Goal: Task Accomplishment & Management: Manage account settings

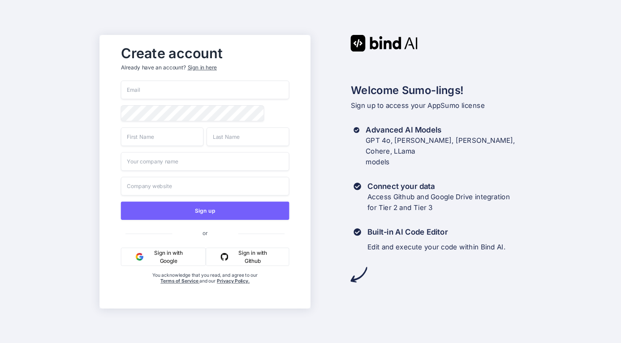
click at [176, 101] on div "Sign up or Sign in with Google Sign in with Github You acknowledge that you rea…" at bounding box center [205, 192] width 169 height 222
click at [184, 94] on input "email" at bounding box center [205, 90] width 169 height 19
type input "[DOMAIN_NAME][EMAIL_ADDRESS][DOMAIN_NAME]"
type input "Alex"
type input "f"
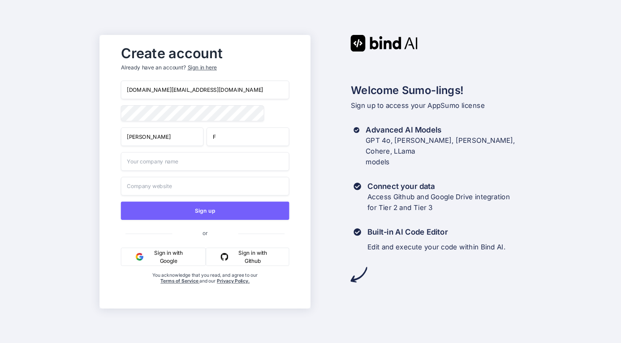
type input "F"
type input "o"
type input "Omni Growth"
type input "k"
type input "omnigrowthx.com"
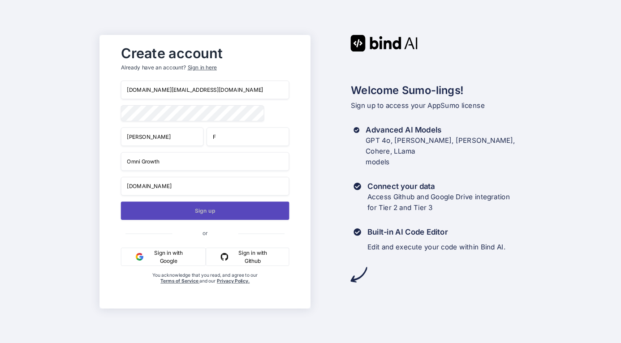
click at [226, 214] on button "Sign up" at bounding box center [205, 211] width 169 height 18
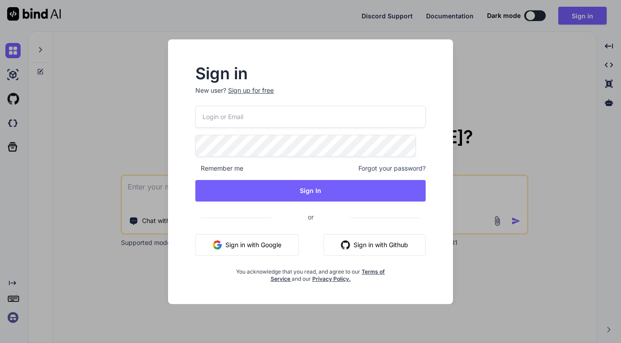
type textarea "x"
click at [287, 124] on input "email" at bounding box center [310, 117] width 230 height 22
type input "[DOMAIN_NAME][EMAIL_ADDRESS][DOMAIN_NAME]"
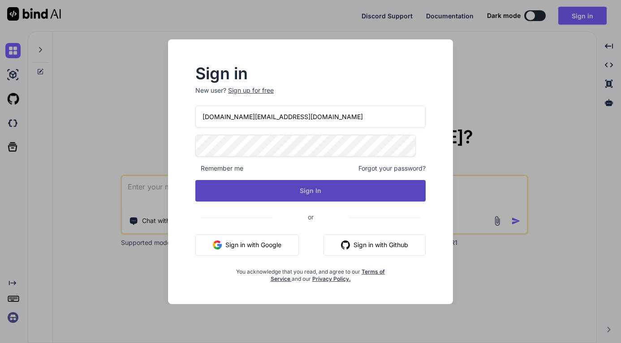
click at [269, 191] on button "Sign In" at bounding box center [310, 191] width 230 height 22
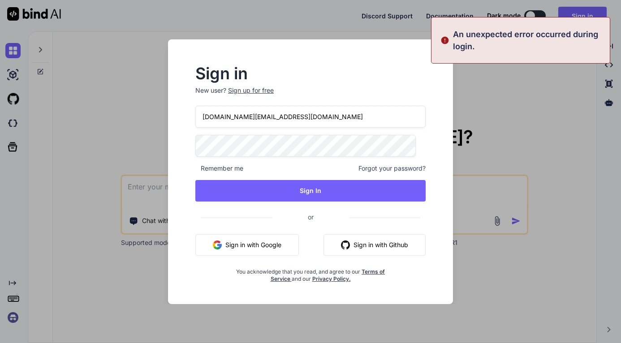
click at [350, 83] on div "Sign in New user? Sign up for free" at bounding box center [310, 85] width 230 height 39
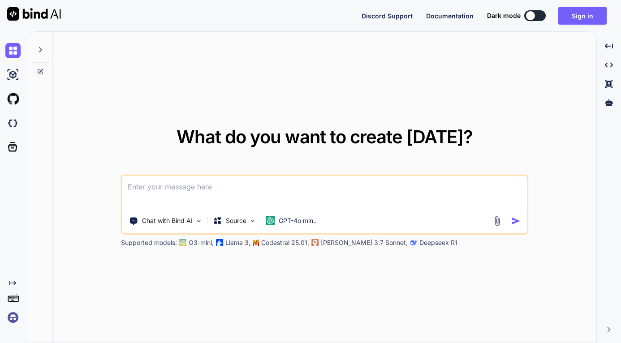
click at [10, 318] on img at bounding box center [12, 317] width 15 height 15
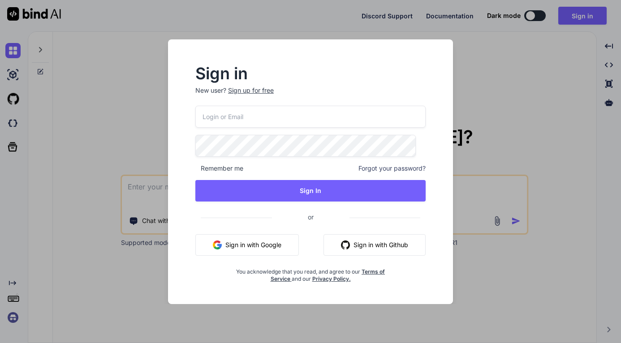
click at [251, 125] on input "email" at bounding box center [310, 117] width 230 height 22
type input "[DOMAIN_NAME][EMAIL_ADDRESS][DOMAIN_NAME]"
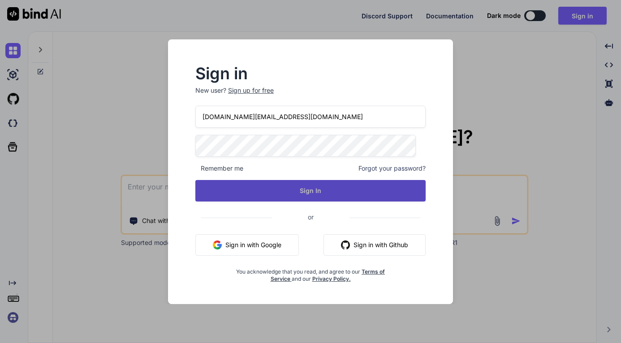
click at [268, 191] on button "Sign In" at bounding box center [310, 191] width 230 height 22
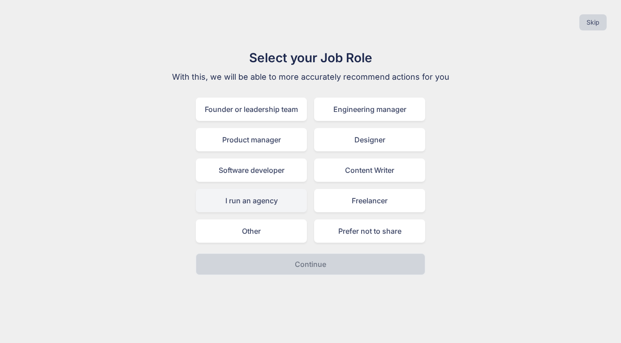
click at [284, 198] on div "I run an agency" at bounding box center [251, 200] width 111 height 23
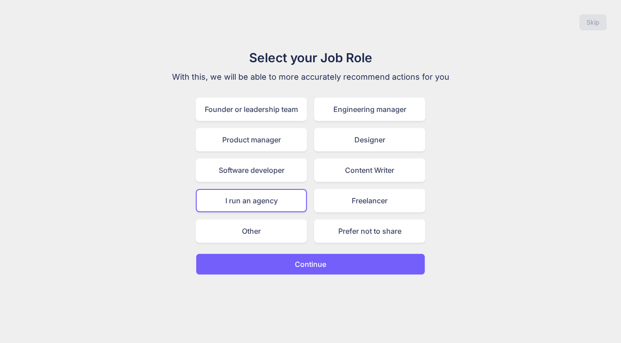
drag, startPoint x: 338, startPoint y: 249, endPoint x: 341, endPoint y: 269, distance: 19.9
click at [338, 250] on div "Select your Job Role With this, we will be able to more accurately recommend ac…" at bounding box center [310, 161] width 301 height 227
click at [341, 272] on button "Continue" at bounding box center [311, 265] width 230 height 22
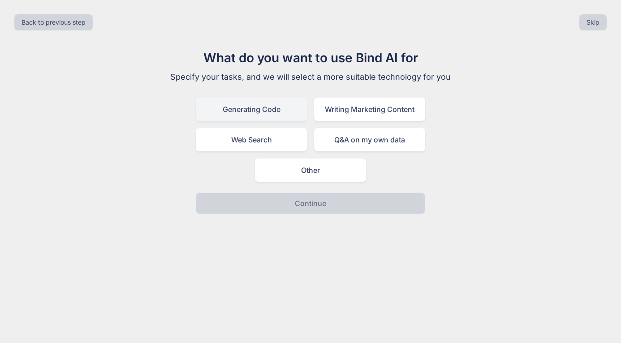
click at [278, 113] on div "Generating Code" at bounding box center [251, 109] width 111 height 23
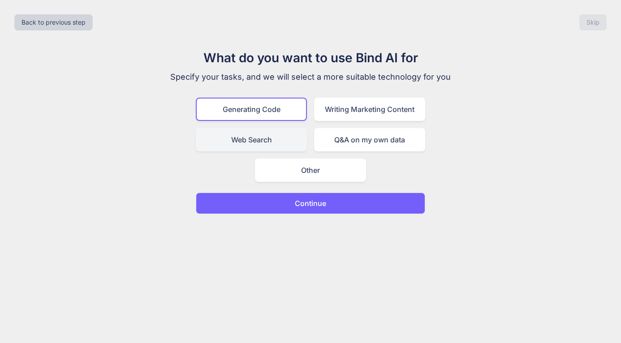
click at [303, 141] on div "Web Search" at bounding box center [251, 139] width 111 height 23
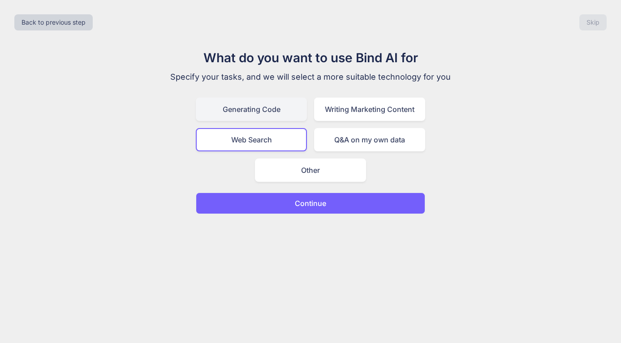
click at [291, 113] on div "Generating Code" at bounding box center [251, 109] width 111 height 23
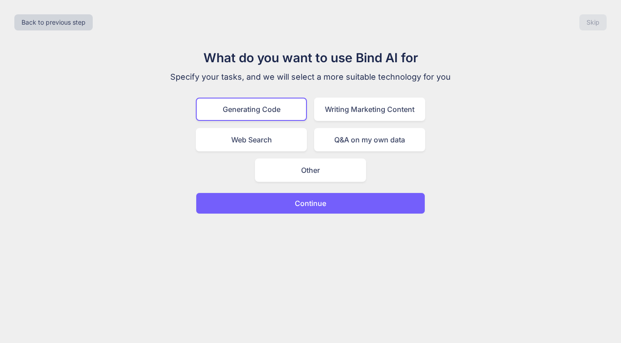
click at [352, 208] on button "Continue" at bounding box center [311, 204] width 230 height 22
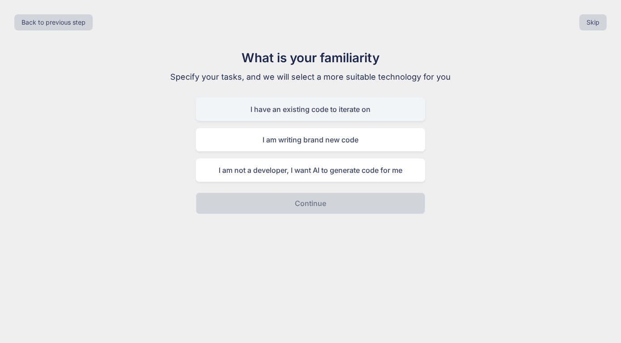
click at [374, 106] on div "I have an existing code to iterate on" at bounding box center [311, 109] width 230 height 23
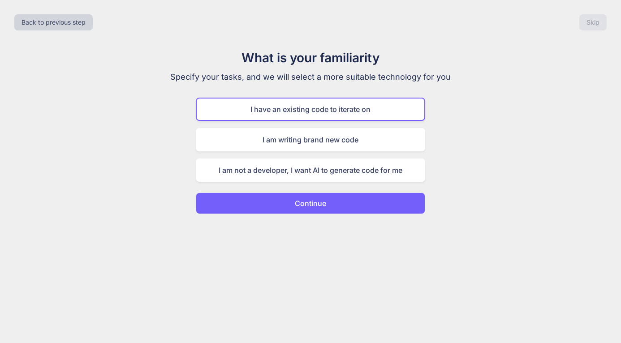
click at [399, 196] on button "Continue" at bounding box center [311, 204] width 230 height 22
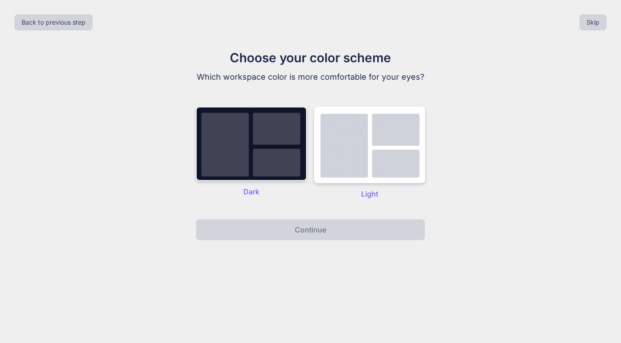
click at [249, 161] on img at bounding box center [251, 144] width 111 height 74
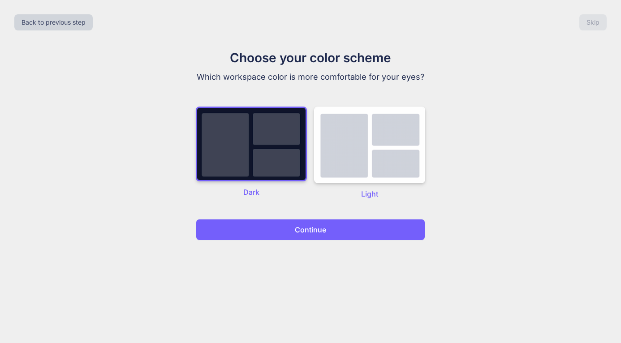
click at [330, 239] on button "Continue" at bounding box center [311, 230] width 230 height 22
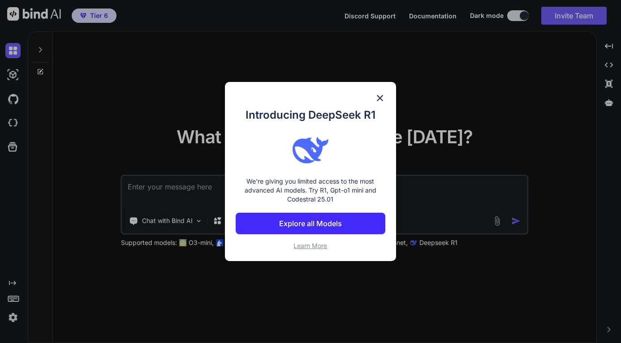
click at [378, 100] on img at bounding box center [380, 98] width 11 height 11
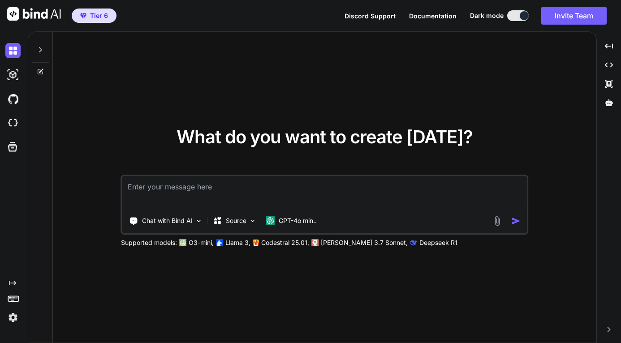
click at [11, 315] on img at bounding box center [12, 317] width 15 height 15
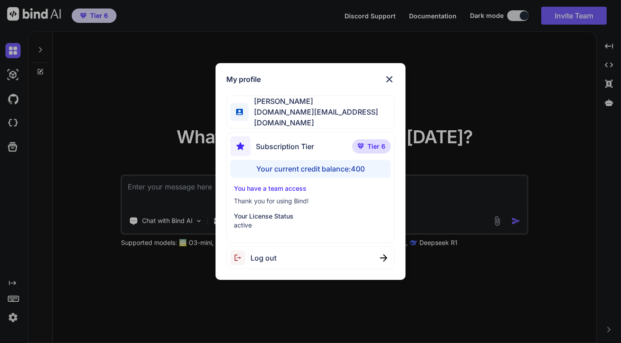
click at [269, 184] on p "You have a team access" at bounding box center [310, 188] width 153 height 9
click at [360, 103] on div "Alex F omnigrowth.my@gmail.com" at bounding box center [310, 112] width 169 height 33
click at [386, 85] on img at bounding box center [389, 79] width 11 height 11
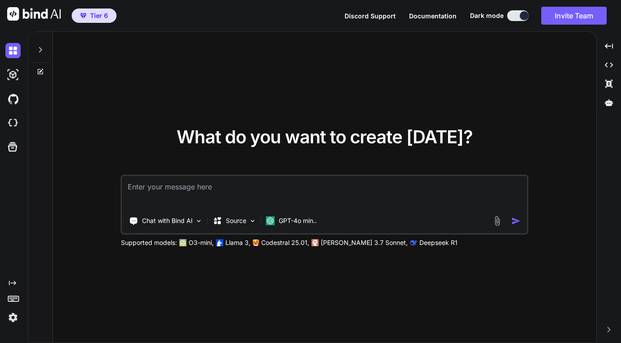
click at [12, 310] on img at bounding box center [12, 317] width 15 height 15
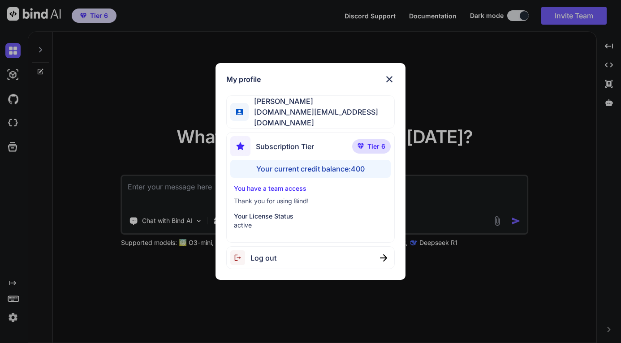
click at [13, 301] on div "My profile [PERSON_NAME] [DOMAIN_NAME][EMAIL_ADDRESS][DOMAIN_NAME] Subscription…" at bounding box center [310, 171] width 621 height 343
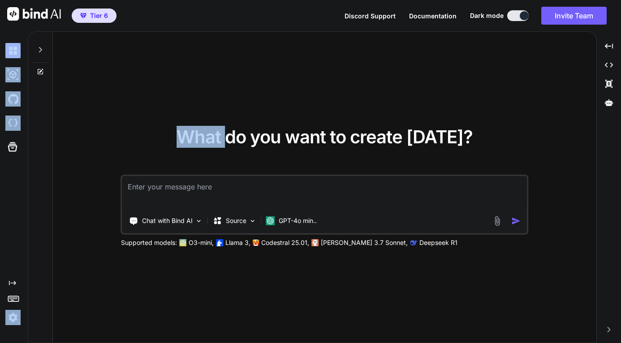
click at [13, 301] on rect at bounding box center [12, 300] width 3 height 1
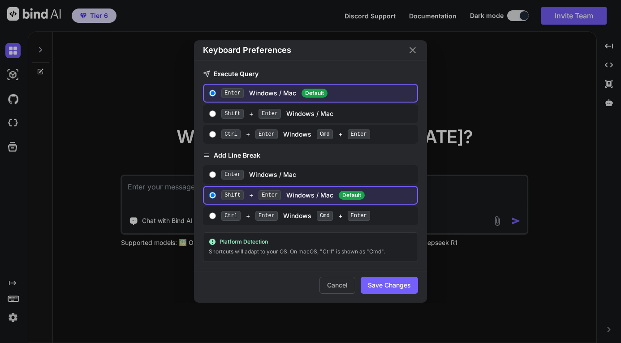
click at [13, 301] on div "Keyboard Preferences Execute Query Enter Windows / Mac Default Shift + Enter Wi…" at bounding box center [310, 171] width 621 height 343
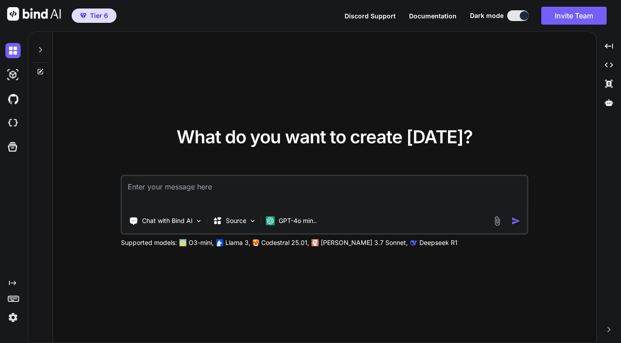
click at [14, 316] on img at bounding box center [12, 317] width 15 height 15
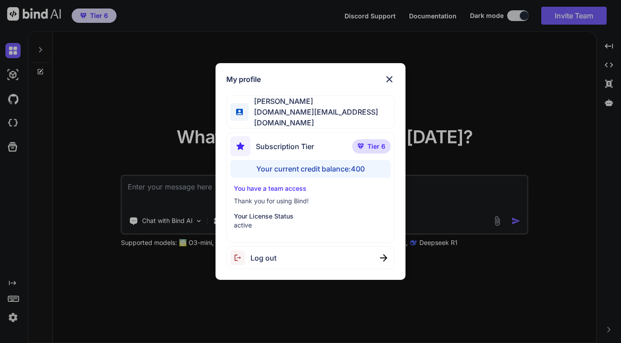
click at [300, 181] on div "Subscription Tier Tier 6 Your current credit balance: 400 You have a team acces…" at bounding box center [310, 187] width 169 height 111
click at [292, 188] on p "You have a team access" at bounding box center [310, 188] width 153 height 9
click at [323, 191] on p "You have a team access" at bounding box center [310, 188] width 153 height 9
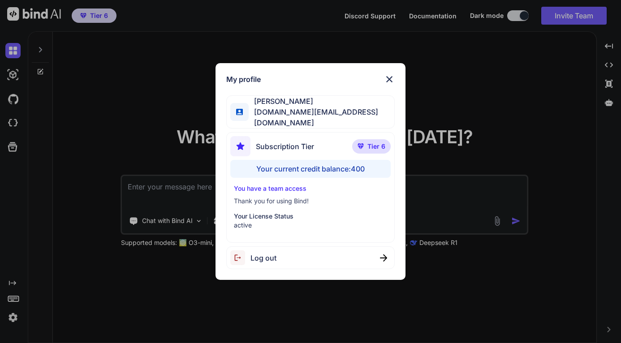
click at [334, 126] on div "Alex F omnigrowth.my@gmail.com" at bounding box center [310, 112] width 169 height 33
click at [334, 147] on div "Subscription Tier Tier 6" at bounding box center [310, 148] width 161 height 24
click at [234, 145] on img at bounding box center [240, 146] width 20 height 20
click at [308, 165] on div "Your current credit balance: 400" at bounding box center [310, 169] width 161 height 18
click at [309, 165] on div "Your current credit balance: 400" at bounding box center [310, 169] width 161 height 18
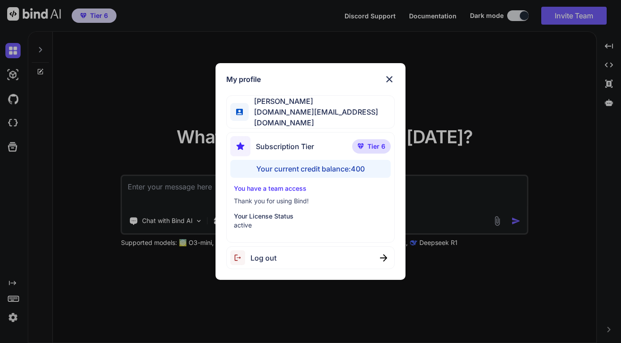
click at [389, 82] on img at bounding box center [389, 79] width 11 height 11
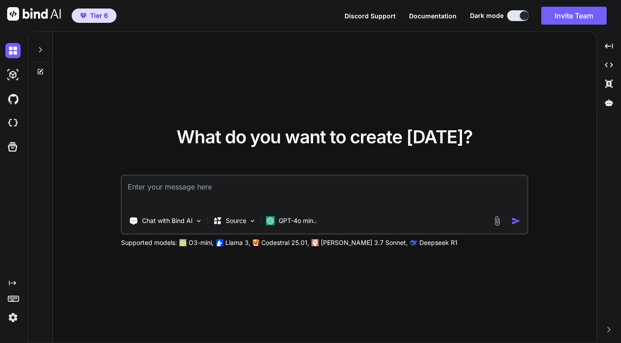
click at [11, 283] on icon at bounding box center [12, 283] width 7 height 4
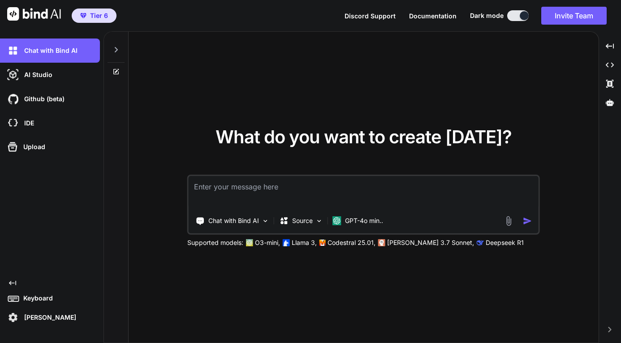
click at [9, 317] on img at bounding box center [12, 317] width 15 height 15
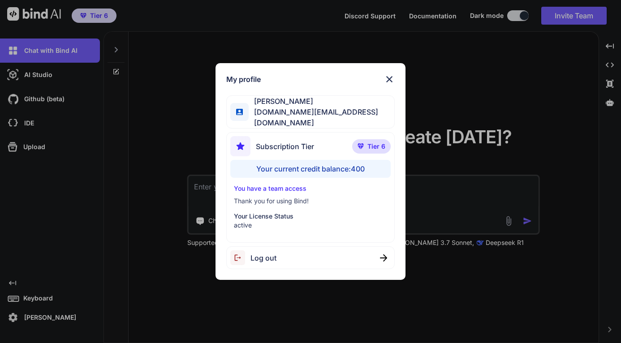
click at [277, 201] on p "Thank you for using Bind!" at bounding box center [310, 201] width 153 height 9
click at [283, 185] on p "You have a team access" at bounding box center [310, 188] width 153 height 9
click at [280, 217] on p "Your License Status" at bounding box center [310, 216] width 153 height 9
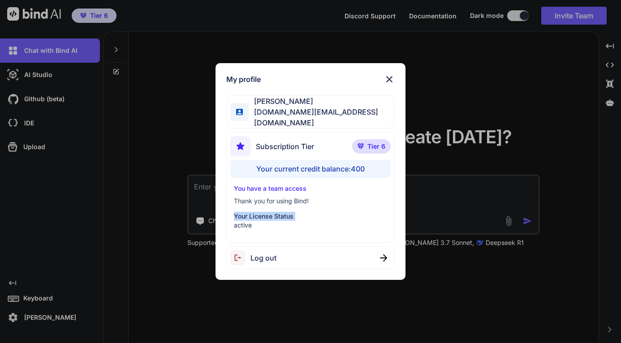
click at [280, 217] on p "Your License Status" at bounding box center [310, 216] width 153 height 9
click at [278, 233] on div "Subscription Tier Tier 6 Your current credit balance: 400 You have a team acces…" at bounding box center [310, 187] width 169 height 111
click at [359, 161] on div "Your current credit balance: 400" at bounding box center [310, 169] width 161 height 18
click at [364, 132] on div "Subscription Tier Tier 6 Your current credit balance: 400 You have a team acces…" at bounding box center [310, 187] width 169 height 111
click at [359, 117] on div "Alex F omnigrowth.my@gmail.com" at bounding box center [310, 112] width 169 height 33
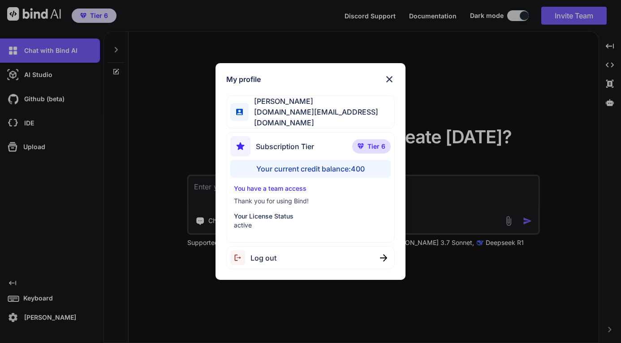
click at [390, 81] on img at bounding box center [389, 79] width 11 height 11
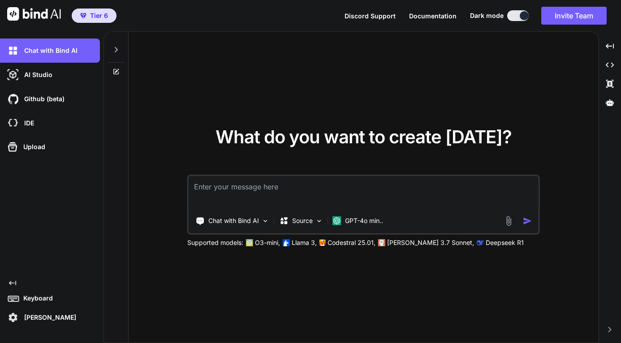
click at [88, 16] on span "Tier 6" at bounding box center [94, 15] width 35 height 9
click at [121, 44] on div at bounding box center [116, 47] width 17 height 31
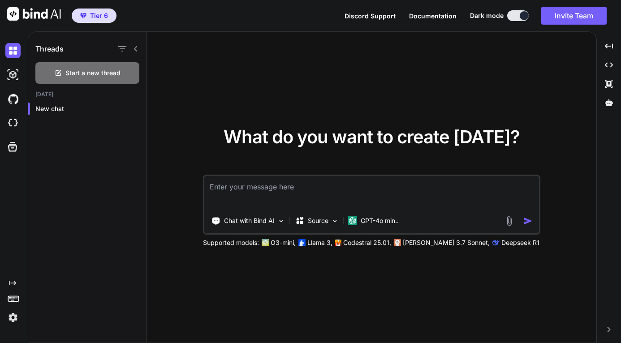
click at [131, 47] on div at bounding box center [127, 49] width 23 height 13
click at [13, 52] on img at bounding box center [12, 50] width 15 height 15
click at [134, 48] on icon at bounding box center [135, 48] width 7 height 7
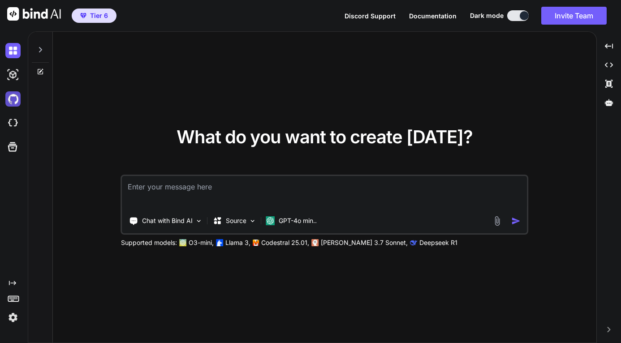
click at [14, 102] on img at bounding box center [12, 98] width 15 height 15
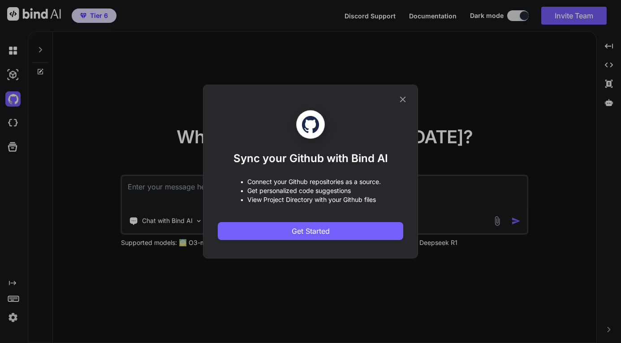
click at [400, 96] on icon at bounding box center [403, 100] width 10 height 10
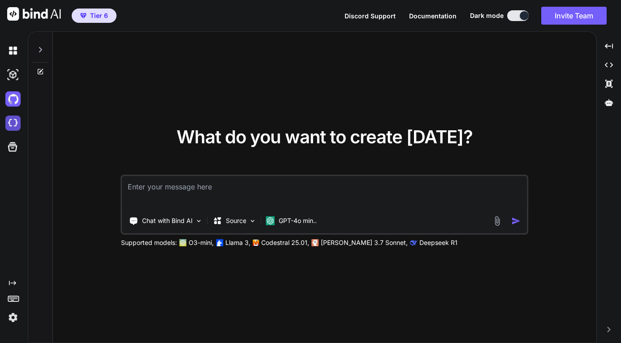
click at [17, 126] on img at bounding box center [12, 123] width 15 height 15
click at [10, 151] on icon at bounding box center [12, 147] width 9 height 9
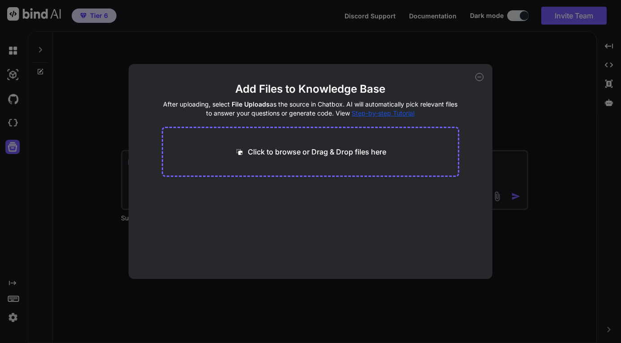
click at [482, 75] on icon at bounding box center [480, 77] width 8 height 8
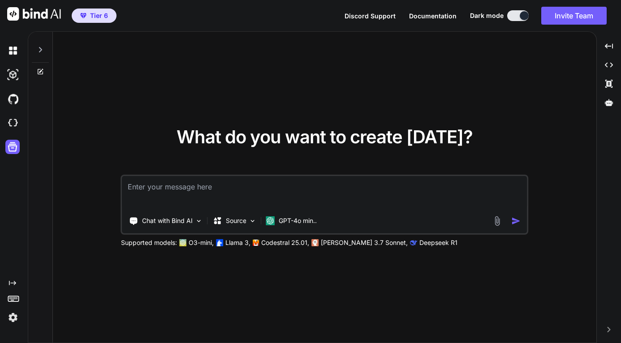
click at [16, 321] on img at bounding box center [12, 317] width 15 height 15
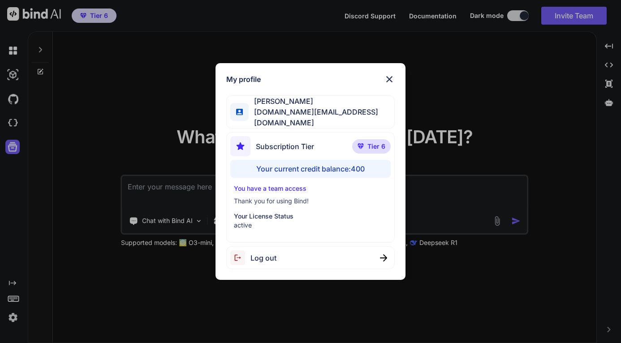
click at [315, 175] on div "Subscription Tier Tier 6 Your current credit balance: 400 You have a team acces…" at bounding box center [310, 187] width 169 height 111
click at [348, 149] on div "Subscription Tier Tier 6" at bounding box center [310, 148] width 161 height 24
click at [364, 139] on p "Tier 6" at bounding box center [371, 146] width 39 height 14
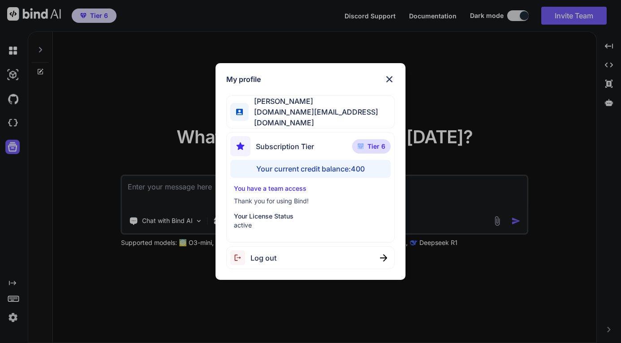
click at [364, 139] on p "Tier 6" at bounding box center [371, 146] width 39 height 14
click at [312, 133] on div "Subscription Tier Tier 6 Your current credit balance: 400 You have a team acces…" at bounding box center [310, 187] width 169 height 111
click at [289, 117] on span "[DOMAIN_NAME][EMAIL_ADDRESS][DOMAIN_NAME]" at bounding box center [322, 118] width 146 height 22
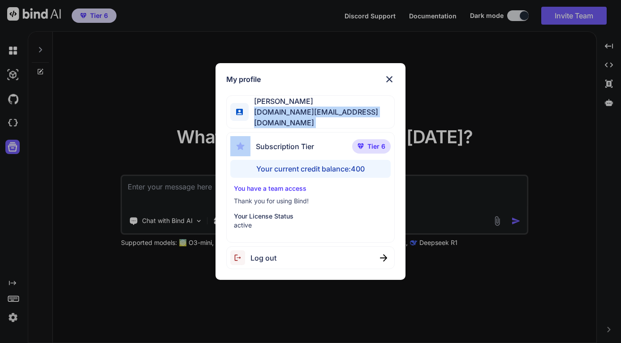
click at [289, 117] on span "[DOMAIN_NAME][EMAIL_ADDRESS][DOMAIN_NAME]" at bounding box center [322, 118] width 146 height 22
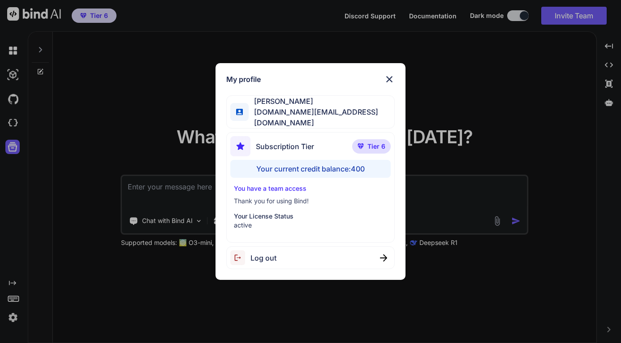
click at [406, 105] on div "My profile [PERSON_NAME] [DOMAIN_NAME][EMAIL_ADDRESS][DOMAIN_NAME] Subscription…" at bounding box center [310, 171] width 207 height 217
click at [395, 77] on img at bounding box center [389, 79] width 11 height 11
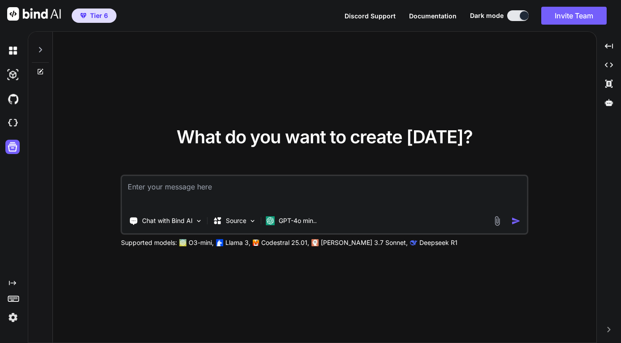
click at [610, 330] on icon at bounding box center [609, 329] width 3 height 5
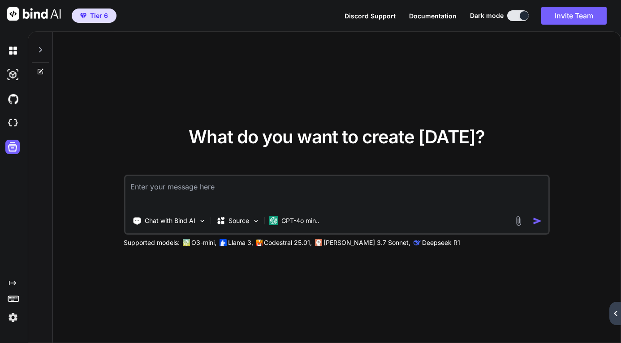
click at [615, 313] on icon "Created with Pixso." at bounding box center [615, 313] width 5 height 5
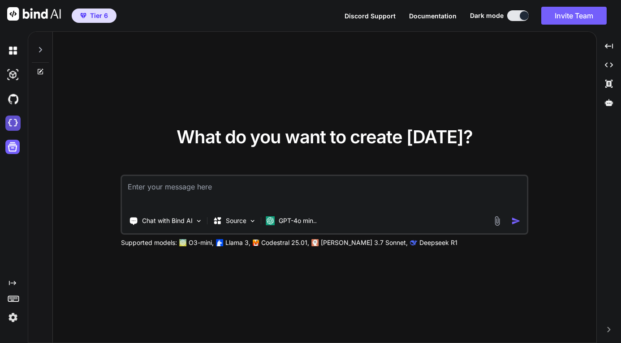
click at [15, 122] on img at bounding box center [12, 123] width 15 height 15
click at [14, 50] on img at bounding box center [12, 50] width 15 height 15
click at [39, 49] on icon at bounding box center [40, 49] width 7 height 7
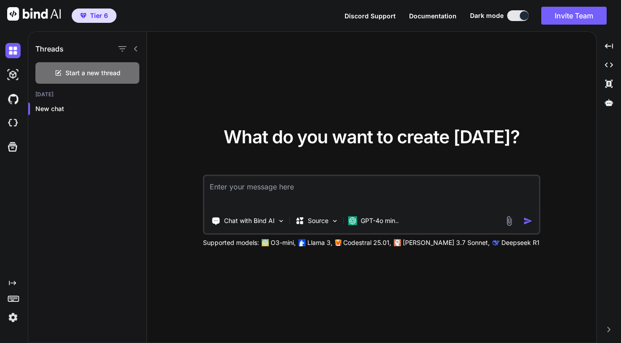
click at [139, 52] on icon at bounding box center [135, 48] width 7 height 7
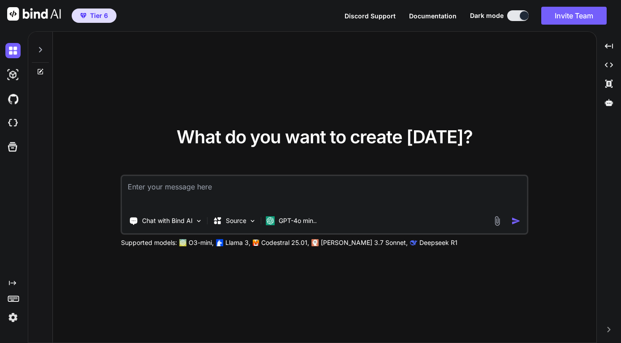
click at [17, 288] on div "Created with Pixso." at bounding box center [12, 303] width 24 height 46
click at [12, 283] on icon at bounding box center [12, 283] width 7 height 4
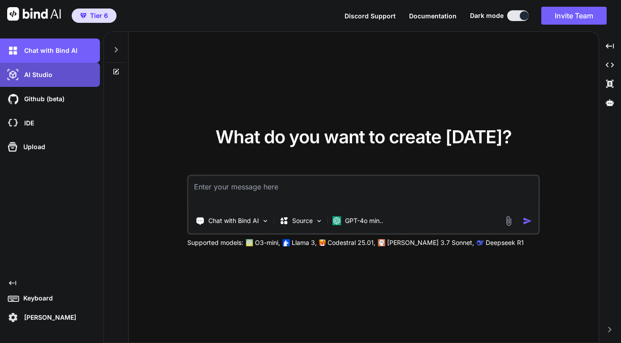
click at [24, 73] on p "AI Studio" at bounding box center [37, 74] width 32 height 9
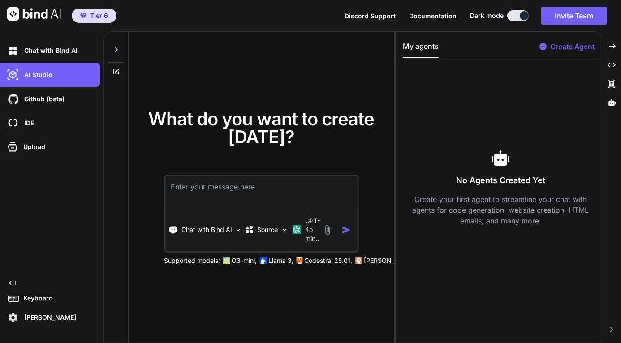
click at [13, 319] on img at bounding box center [12, 317] width 15 height 15
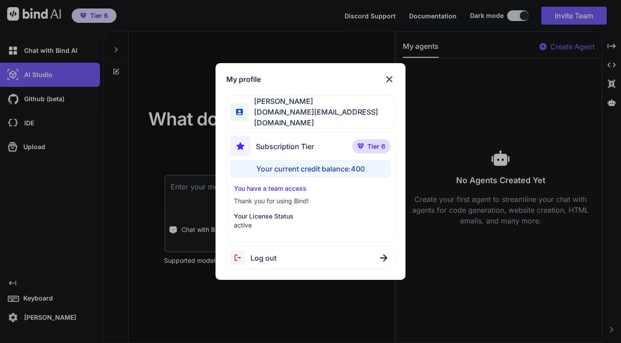
click at [255, 213] on p "Your License Status" at bounding box center [310, 216] width 153 height 9
click at [269, 184] on p "You have a team access" at bounding box center [310, 188] width 153 height 9
click at [340, 160] on div "Your current credit balance: 400" at bounding box center [310, 169] width 161 height 18
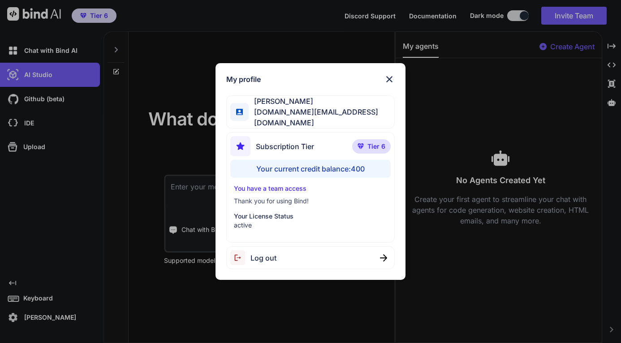
click at [391, 80] on img at bounding box center [389, 79] width 11 height 11
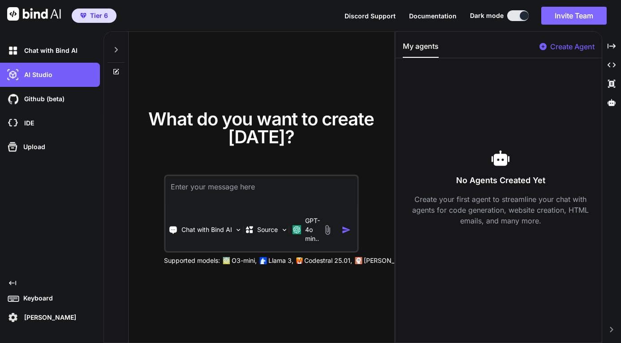
click at [589, 7] on button "Invite Team" at bounding box center [574, 16] width 65 height 18
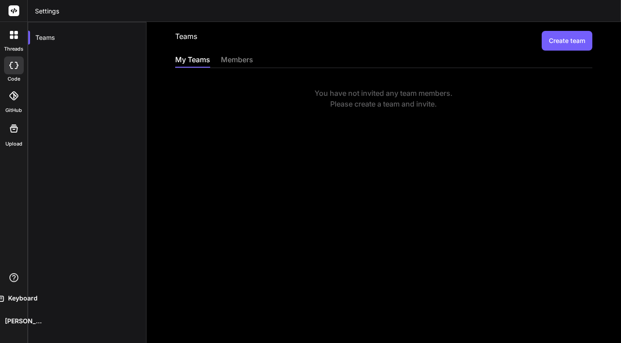
click at [234, 62] on div "members" at bounding box center [237, 60] width 32 height 13
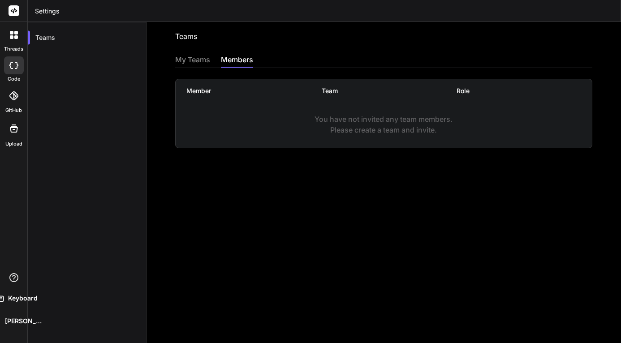
click at [190, 61] on div "My Teams" at bounding box center [192, 60] width 35 height 13
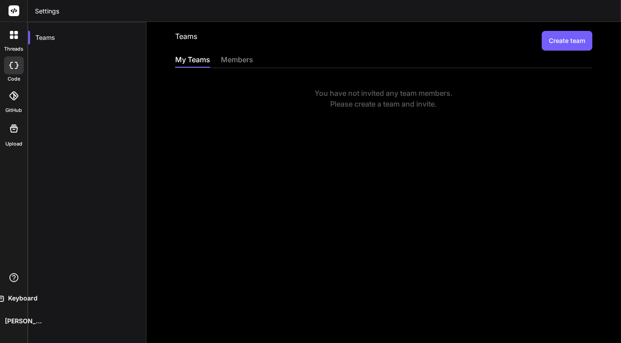
drag, startPoint x: 561, startPoint y: 39, endPoint x: 389, endPoint y: 59, distance: 173.8
click at [389, 59] on div "My Teams members" at bounding box center [383, 60] width 417 height 13
click at [577, 39] on button "Create team" at bounding box center [567, 41] width 51 height 20
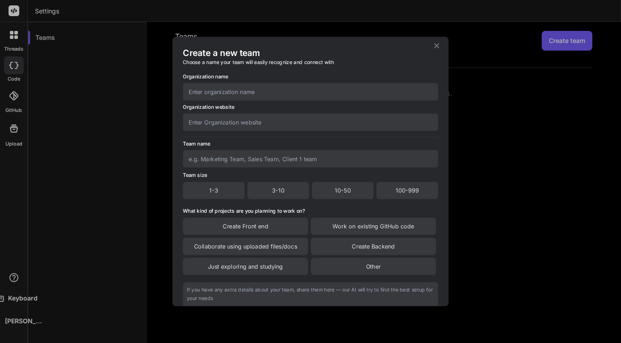
click at [332, 91] on input "text" at bounding box center [311, 91] width 256 height 17
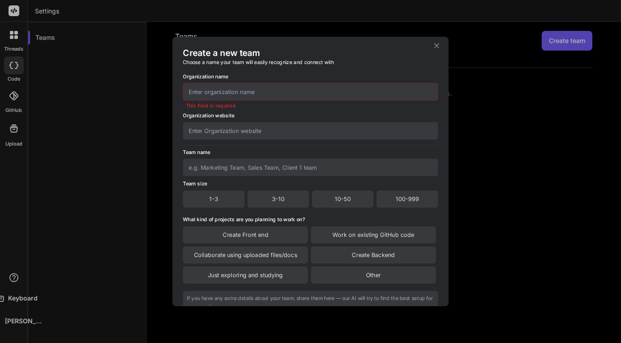
click at [369, 128] on input "text" at bounding box center [311, 130] width 256 height 17
click at [368, 92] on input "text" at bounding box center [311, 91] width 256 height 17
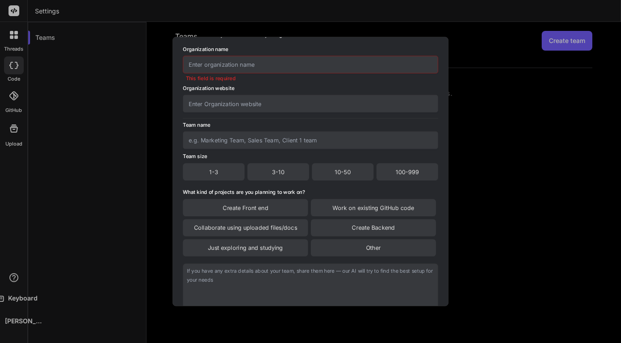
scroll to position [45, 0]
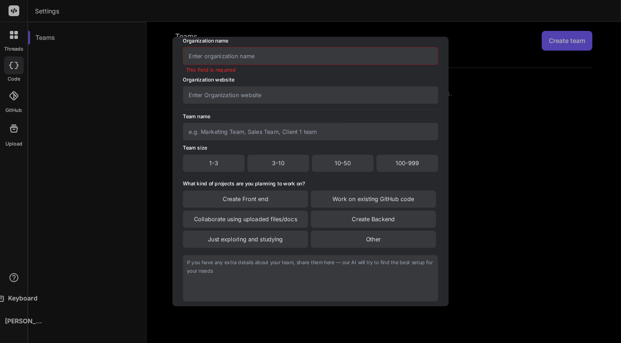
click at [378, 102] on input "text" at bounding box center [311, 95] width 256 height 17
click at [384, 57] on input "text" at bounding box center [311, 55] width 256 height 17
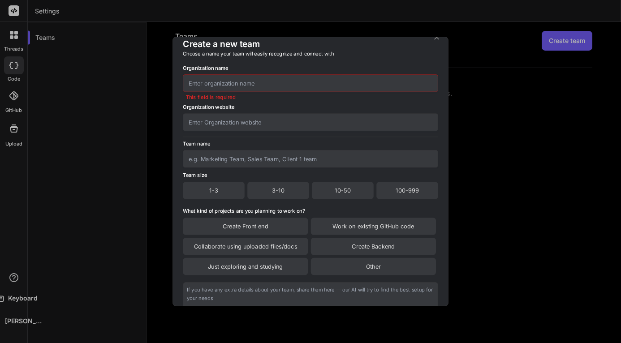
scroll to position [0, 0]
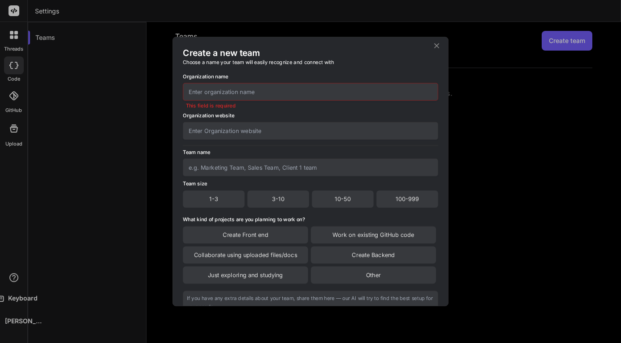
click at [435, 45] on icon at bounding box center [437, 46] width 9 height 9
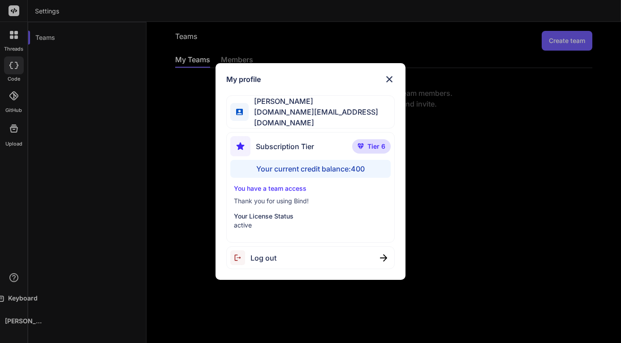
click at [363, 106] on div "Alex F omnigrowth.my@gmail.com" at bounding box center [310, 112] width 169 height 33
click at [392, 83] on img at bounding box center [389, 79] width 11 height 11
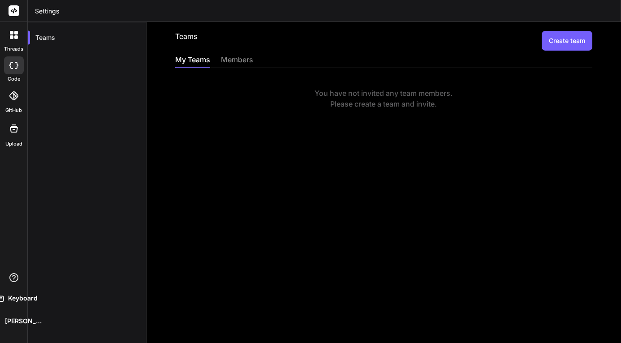
click at [549, 41] on button "Create team" at bounding box center [567, 41] width 51 height 20
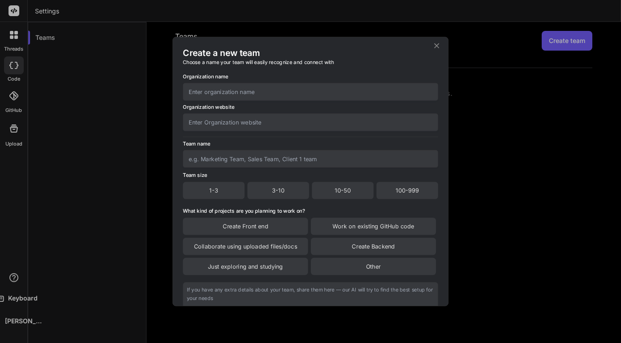
click at [291, 91] on input "text" at bounding box center [311, 91] width 256 height 17
type input "Atlas Technologies"
click at [285, 118] on input "text" at bounding box center [311, 121] width 256 height 17
click at [307, 123] on input "text" at bounding box center [311, 121] width 256 height 17
click at [239, 125] on input "text" at bounding box center [311, 121] width 256 height 17
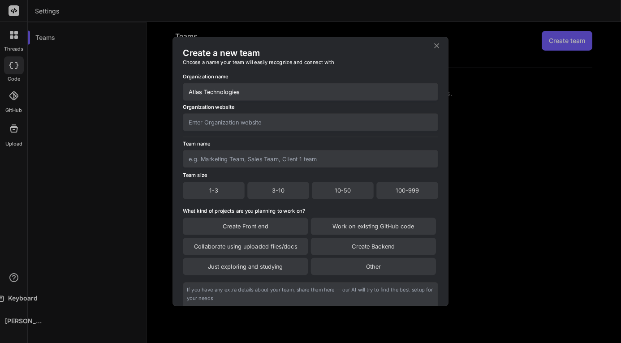
click at [297, 122] on input "text" at bounding box center [311, 121] width 256 height 17
click at [235, 162] on input "text" at bounding box center [311, 158] width 256 height 17
type input "DevOps"
click at [233, 191] on div "1-3" at bounding box center [214, 190] width 62 height 17
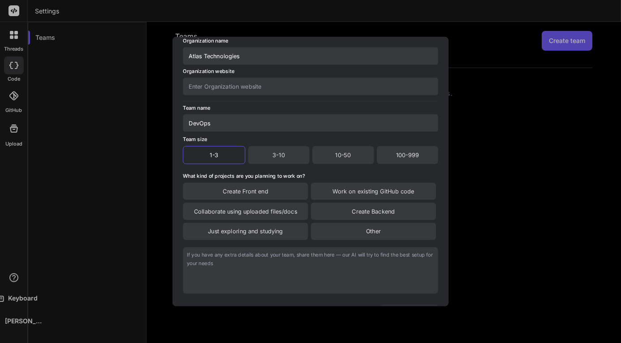
scroll to position [78, 0]
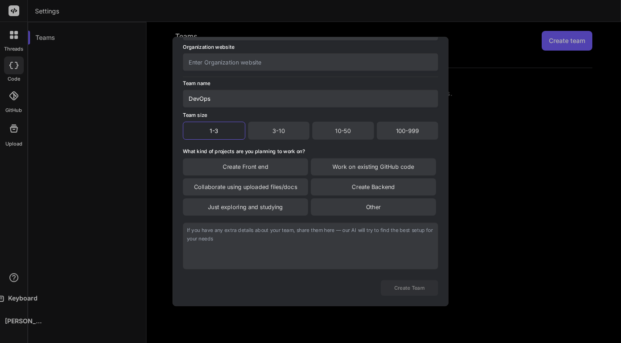
click at [274, 165] on div "Create Front end" at bounding box center [245, 166] width 125 height 17
click at [330, 165] on div "Work on existing GitHub code" at bounding box center [373, 167] width 125 height 18
click at [294, 187] on div "Collaborate using uploaded files/docs" at bounding box center [245, 186] width 125 height 17
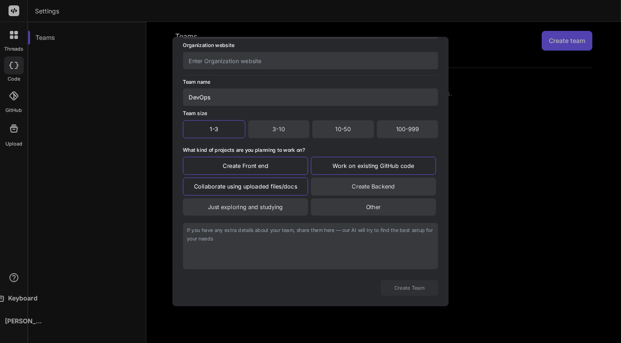
click at [326, 188] on div "Create Backend" at bounding box center [373, 187] width 125 height 18
click at [317, 250] on textarea at bounding box center [311, 246] width 256 height 47
click at [317, 243] on textarea at bounding box center [311, 246] width 256 height 47
click at [317, 238] on textarea at bounding box center [311, 246] width 256 height 47
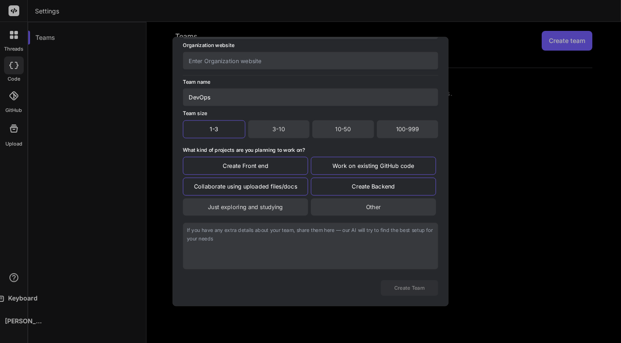
click at [282, 252] on textarea at bounding box center [311, 246] width 256 height 47
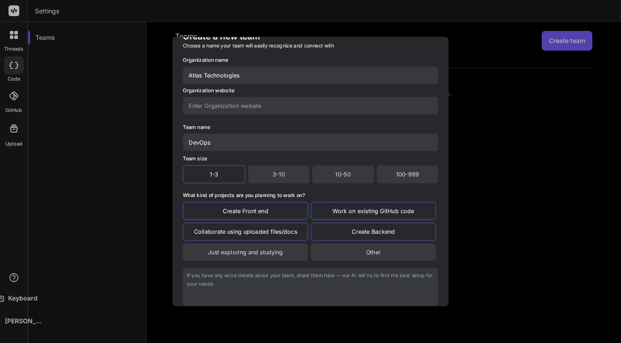
scroll to position [0, 0]
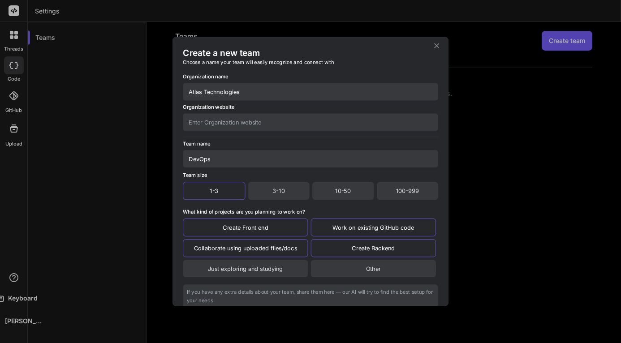
click at [248, 123] on input "text" at bounding box center [311, 121] width 256 height 17
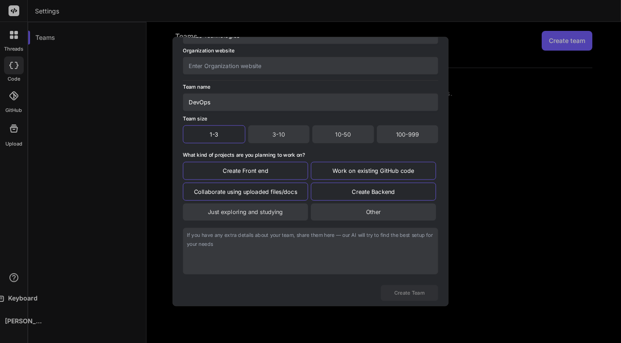
scroll to position [80, 0]
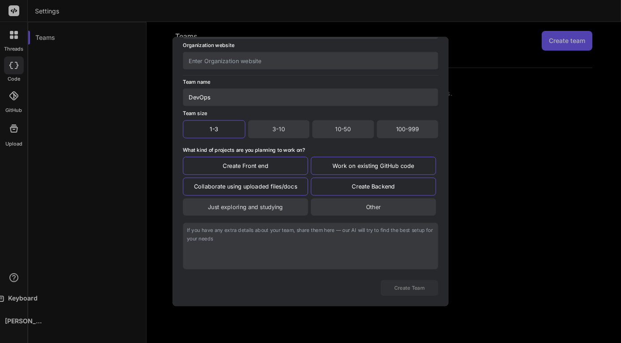
click at [282, 248] on textarea at bounding box center [311, 246] width 256 height 47
click at [312, 258] on textarea at bounding box center [311, 246] width 256 height 47
type textarea "fgh"
drag, startPoint x: 394, startPoint y: 237, endPoint x: 95, endPoint y: 229, distance: 299.6
click at [95, 229] on div "Create a new team Choose a name your team will easily recognize and connect wit…" at bounding box center [310, 171] width 621 height 343
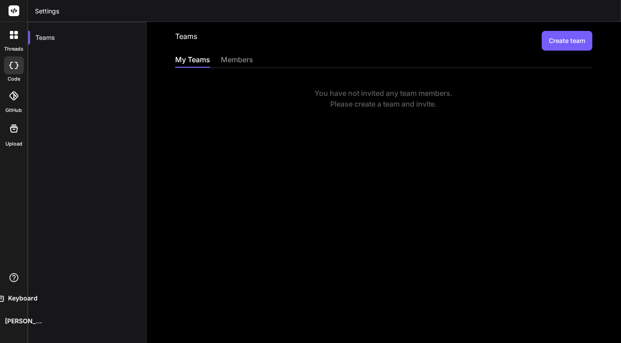
click at [550, 42] on button "Create team" at bounding box center [567, 41] width 51 height 20
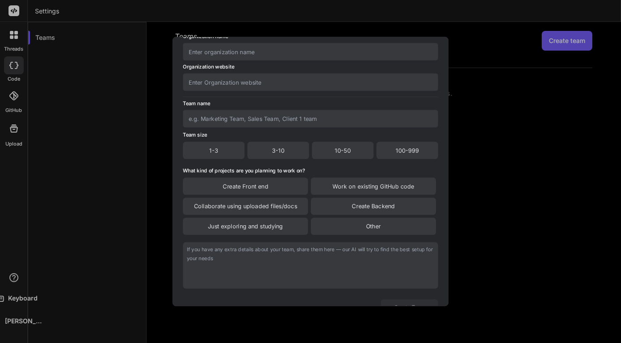
scroll to position [78, 0]
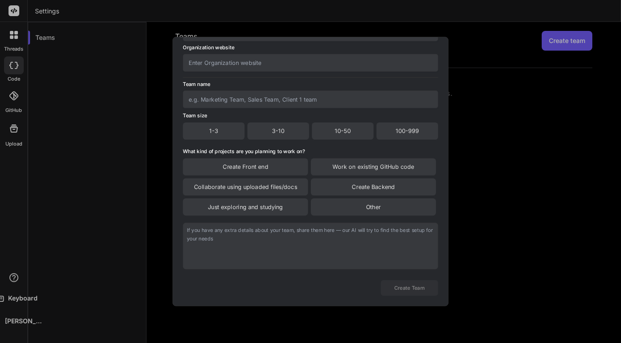
click at [284, 169] on div "Create Front end" at bounding box center [245, 166] width 125 height 17
click at [295, 191] on div "Collaborate using uploaded files/docs" at bounding box center [245, 186] width 125 height 17
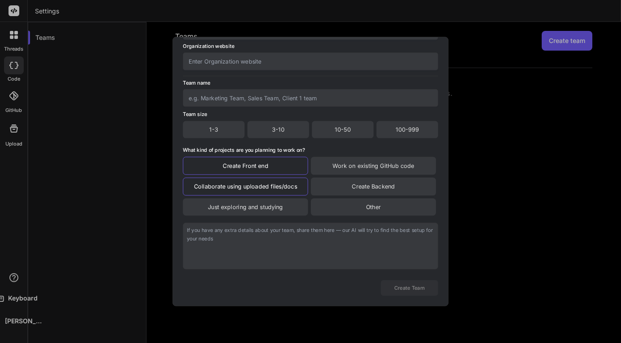
click at [382, 169] on div "Work on existing GitHub code" at bounding box center [373, 166] width 125 height 18
click at [380, 191] on div "Create Backend" at bounding box center [373, 187] width 125 height 18
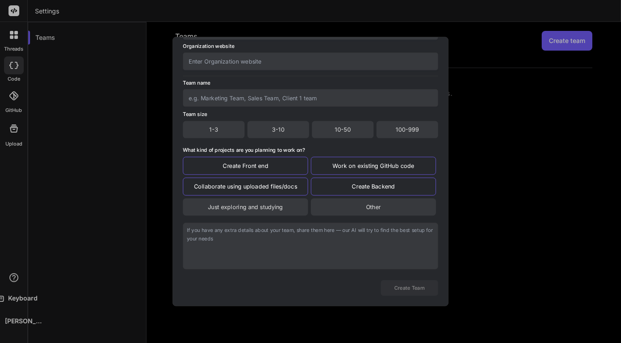
click at [220, 129] on div "1-3" at bounding box center [214, 129] width 62 height 17
click at [232, 102] on input "text" at bounding box center [311, 96] width 256 height 17
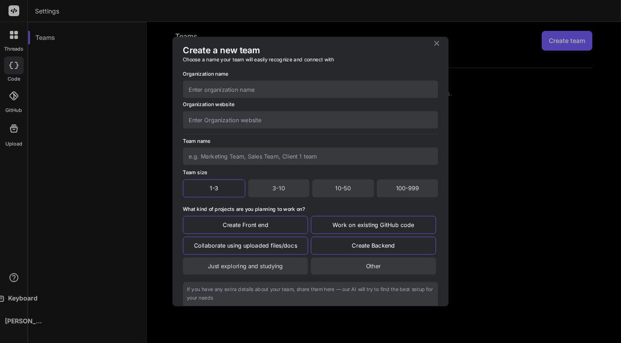
scroll to position [0, 0]
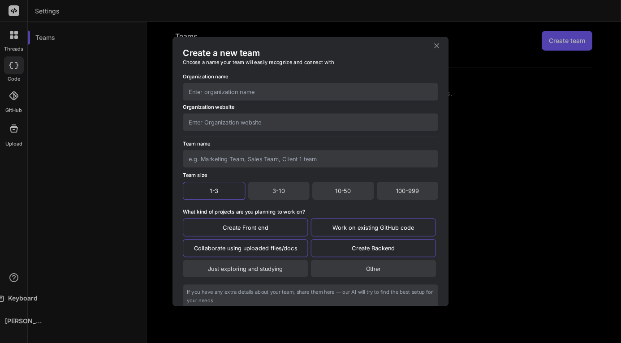
click at [230, 100] on input "text" at bounding box center [311, 91] width 256 height 17
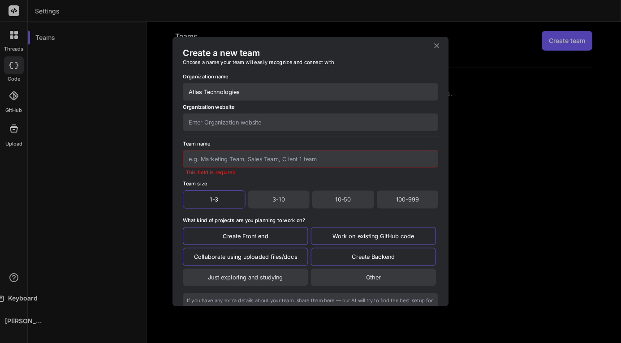
type input "Atlas Technologies"
type input "DevOps"
click at [300, 130] on input "text" at bounding box center [311, 121] width 256 height 17
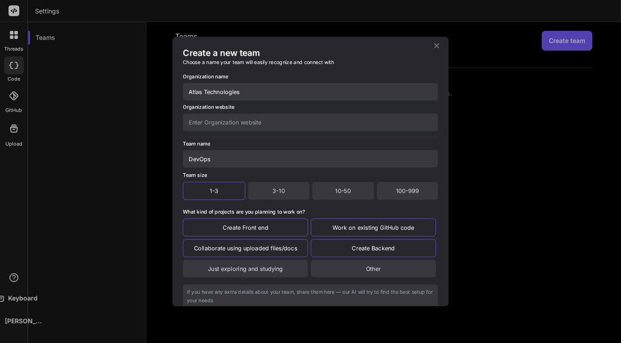
click at [300, 136] on div at bounding box center [311, 135] width 256 height 3
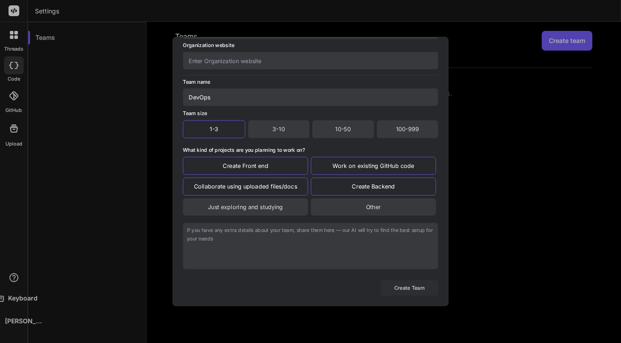
click at [425, 282] on button "Create Team" at bounding box center [409, 288] width 57 height 16
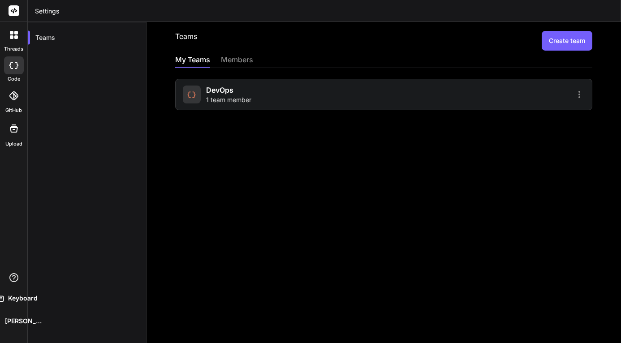
click at [235, 94] on div "DevOps 1 team member" at bounding box center [228, 95] width 45 height 20
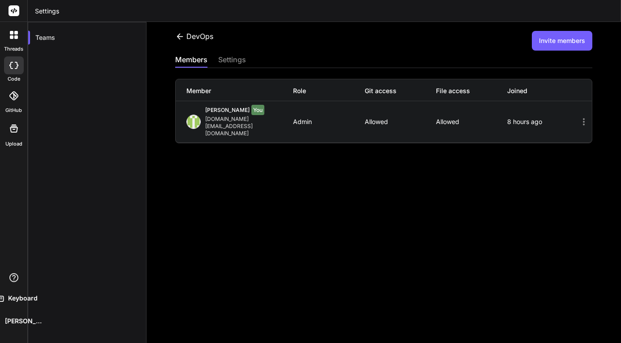
click at [577, 109] on div "Alex F You omnigrowth.my@gmail.com Admin Allowed Allowed 8 hours ago" at bounding box center [384, 121] width 417 height 41
click at [579, 117] on icon at bounding box center [584, 122] width 11 height 11
click at [228, 56] on div "settings" at bounding box center [232, 60] width 28 height 13
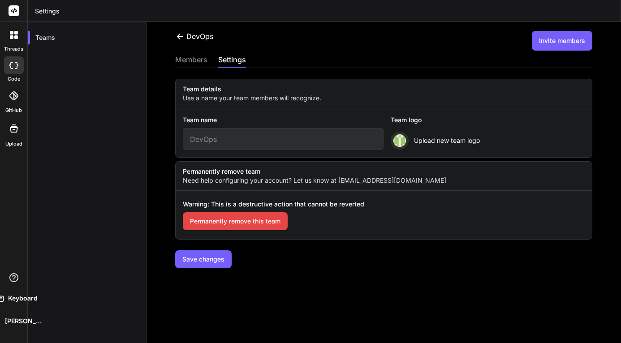
click at [396, 137] on img at bounding box center [400, 141] width 13 height 13
click at [429, 137] on span "Upload new team logo" at bounding box center [447, 140] width 66 height 9
click at [355, 287] on div "DevOps Invite members members settings Team details Use a name your team member…" at bounding box center [384, 182] width 475 height 321
click at [210, 141] on input "DevOps" at bounding box center [283, 139] width 201 height 22
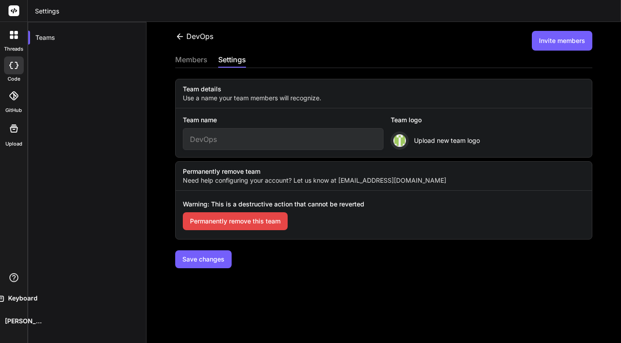
click at [226, 141] on input "DevOps" at bounding box center [283, 139] width 201 height 22
click at [200, 59] on div "members" at bounding box center [191, 60] width 32 height 13
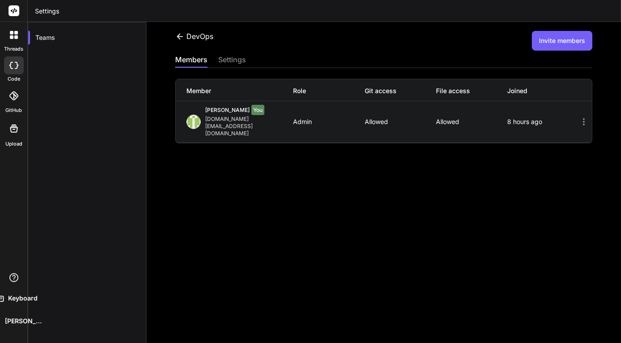
click at [565, 46] on button "Invite members" at bounding box center [562, 41] width 61 height 20
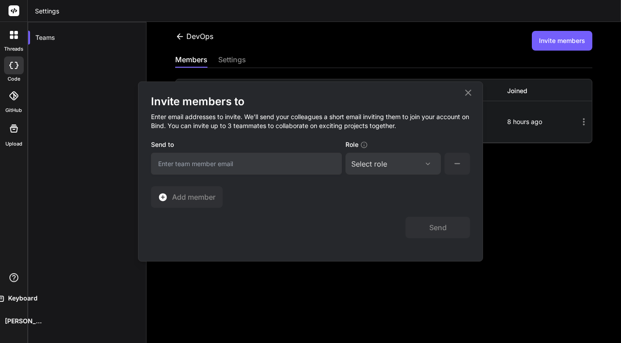
click at [404, 165] on div "Select role" at bounding box center [394, 164] width 84 height 11
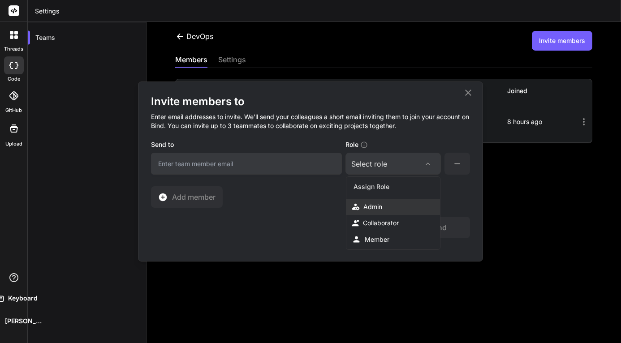
click at [388, 205] on div "Admin" at bounding box center [394, 207] width 94 height 16
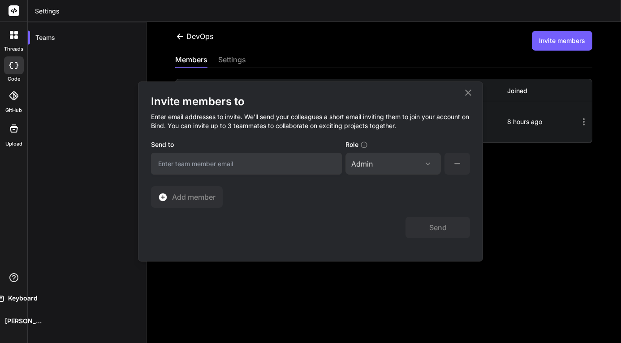
click at [287, 174] on input "email" at bounding box center [246, 164] width 191 height 22
click at [429, 157] on div "Admin Assign Role Admin Collaborator Member" at bounding box center [394, 164] width 96 height 22
click at [428, 160] on div "Admin" at bounding box center [394, 164] width 84 height 11
click at [426, 163] on icon at bounding box center [428, 164] width 7 height 7
click at [272, 155] on input "email" at bounding box center [246, 164] width 191 height 22
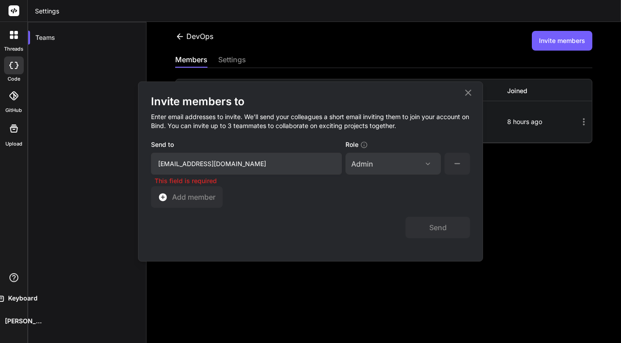
type input "devops@atlascollective.asia"
click at [406, 206] on div "Invite members to Enter email addresses to invite. We’ll send your colleagues a…" at bounding box center [310, 151] width 319 height 113
click at [431, 234] on button "Send" at bounding box center [438, 228] width 65 height 22
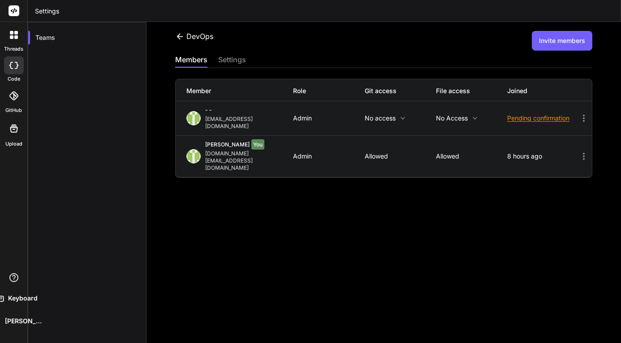
click at [389, 115] on p "No access" at bounding box center [400, 118] width 71 height 7
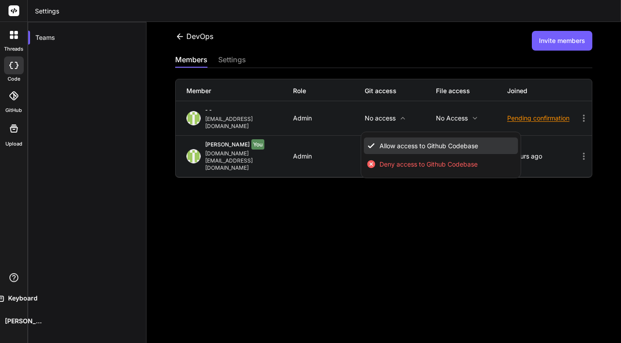
click at [403, 142] on span "Allow access to Github Codebase" at bounding box center [429, 146] width 99 height 9
click at [458, 115] on div at bounding box center [310, 171] width 621 height 343
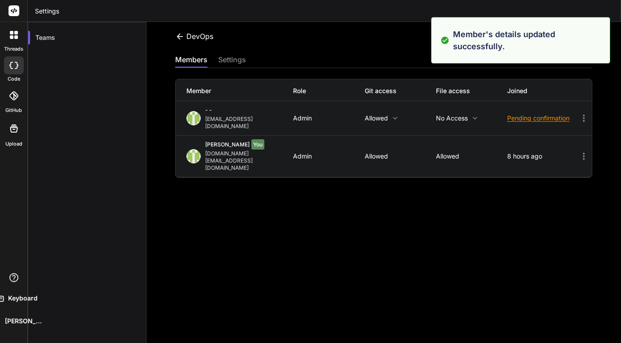
click at [472, 115] on icon at bounding box center [475, 118] width 7 height 7
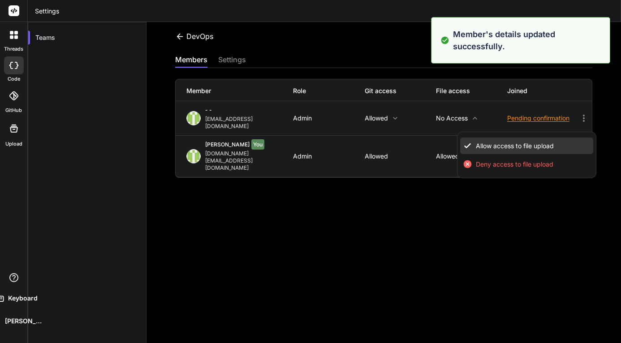
click at [471, 139] on li "Allow access to file upload" at bounding box center [526, 146] width 133 height 17
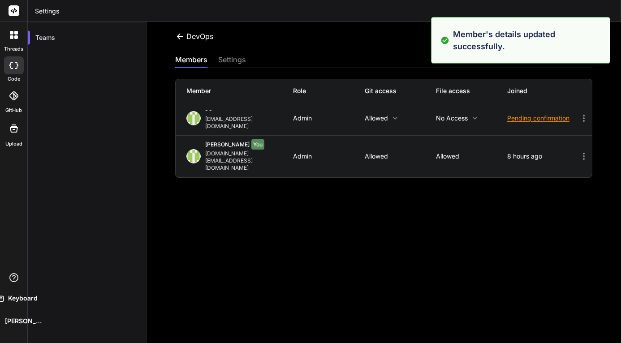
click at [386, 153] on p "Allowed" at bounding box center [400, 156] width 71 height 7
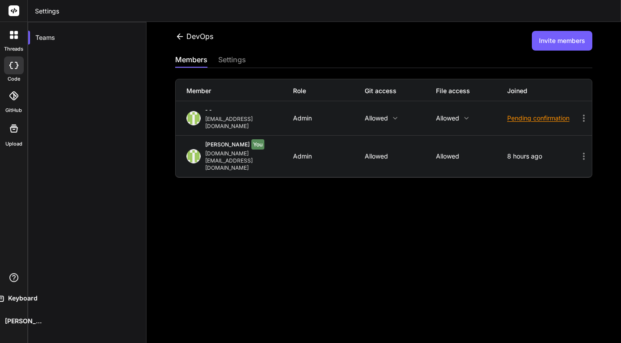
click at [579, 151] on icon at bounding box center [584, 156] width 11 height 11
click at [579, 114] on icon at bounding box center [584, 118] width 11 height 11
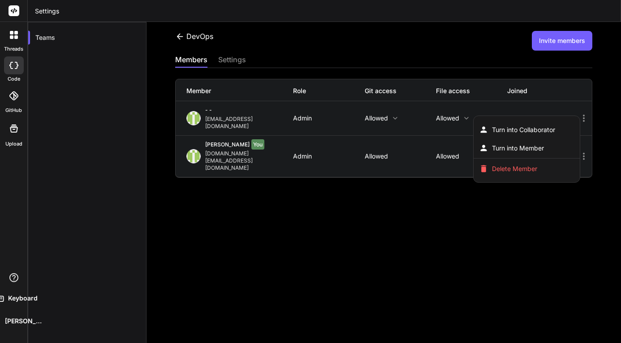
click at [583, 140] on div at bounding box center [310, 171] width 621 height 343
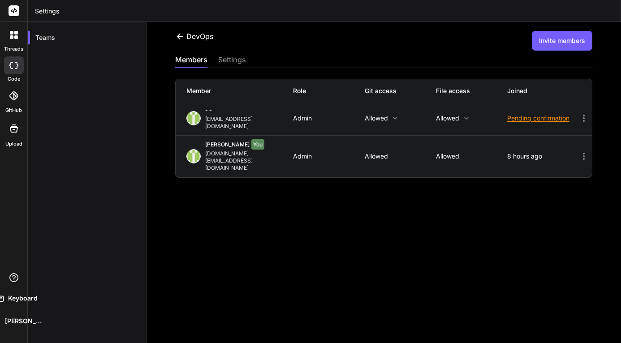
click at [579, 151] on icon at bounding box center [584, 156] width 11 height 11
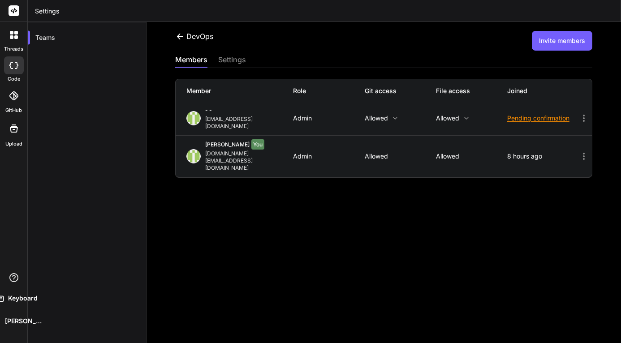
click at [245, 63] on div "settings" at bounding box center [232, 60] width 28 height 13
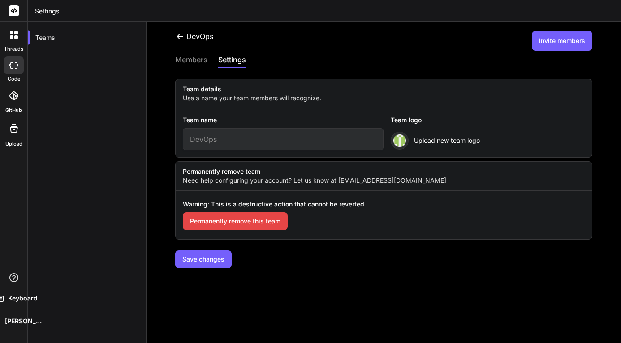
click at [208, 62] on div "members settings" at bounding box center [383, 60] width 417 height 13
click at [188, 39] on div "DevOps" at bounding box center [194, 36] width 38 height 11
click at [175, 41] on div "DevOps Invite members members settings Team details Use a name your team member…" at bounding box center [384, 182] width 475 height 321
click at [176, 37] on icon at bounding box center [179, 36] width 9 height 9
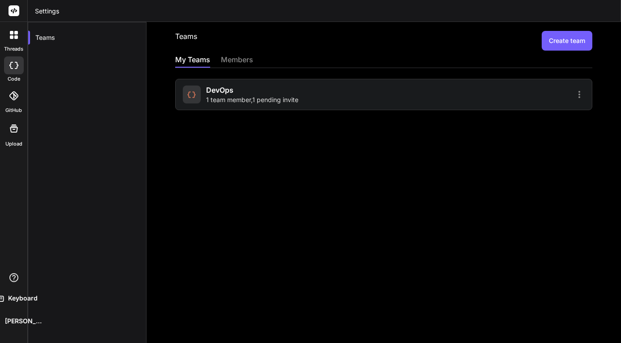
click at [326, 54] on div "Teams Create team My Teams members DevOps 1 team member , 1 pending invite" at bounding box center [384, 182] width 475 height 321
click at [542, 47] on button "Create team" at bounding box center [567, 41] width 51 height 20
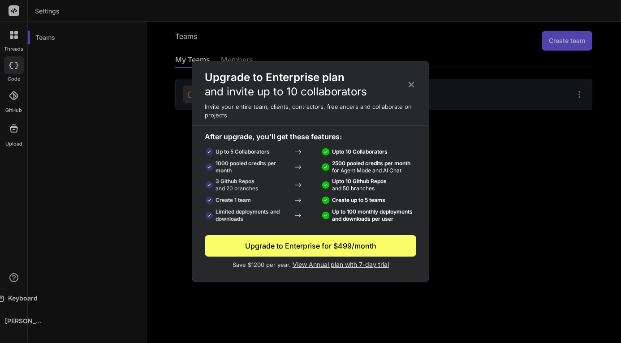
click at [411, 81] on icon at bounding box center [412, 85] width 10 height 10
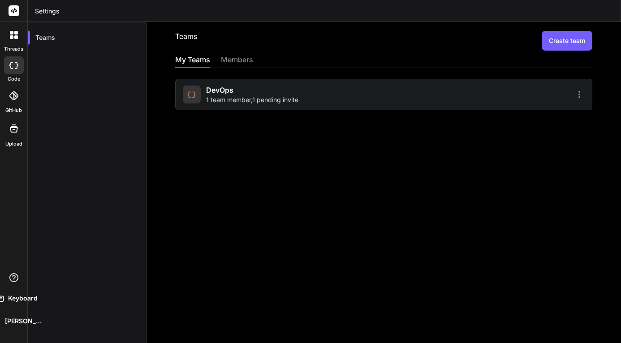
click at [248, 61] on div "members" at bounding box center [237, 60] width 32 height 13
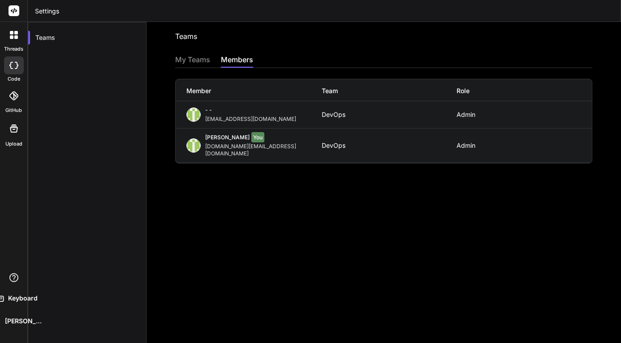
click at [16, 37] on icon at bounding box center [16, 37] width 4 height 4
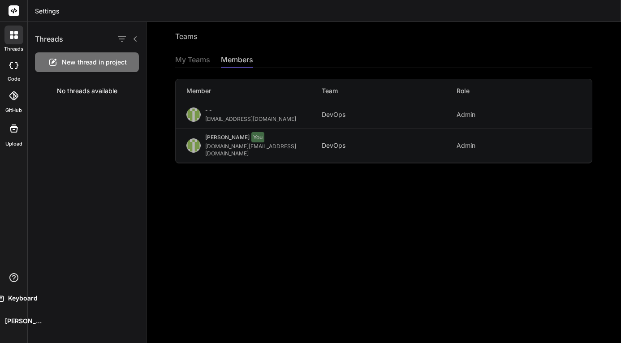
click at [16, 73] on div at bounding box center [14, 65] width 20 height 18
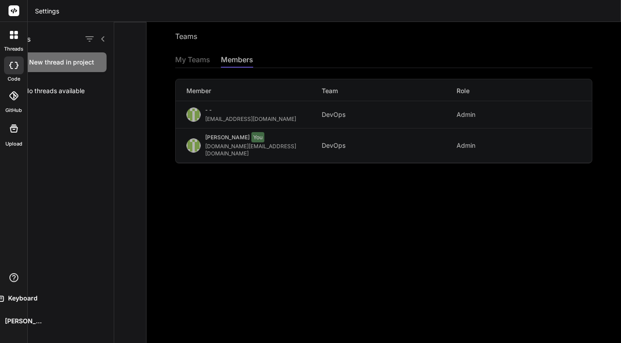
click at [16, 73] on div at bounding box center [14, 65] width 20 height 18
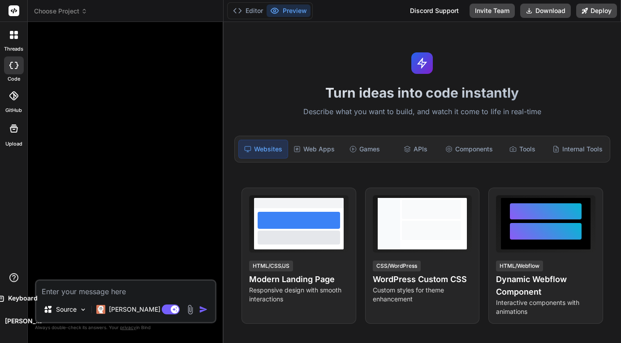
click at [12, 103] on div at bounding box center [14, 96] width 20 height 20
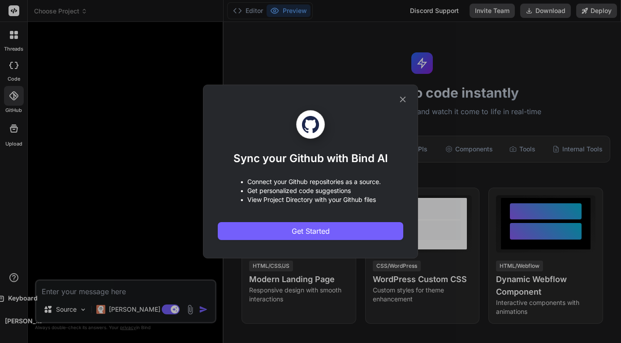
click at [15, 137] on div "Sync your Github with Bind AI • Connect your Github repositories as a source. •…" at bounding box center [310, 171] width 621 height 343
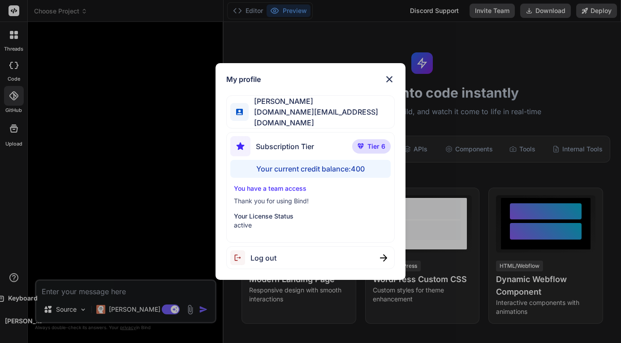
click at [393, 84] on img at bounding box center [389, 79] width 11 height 11
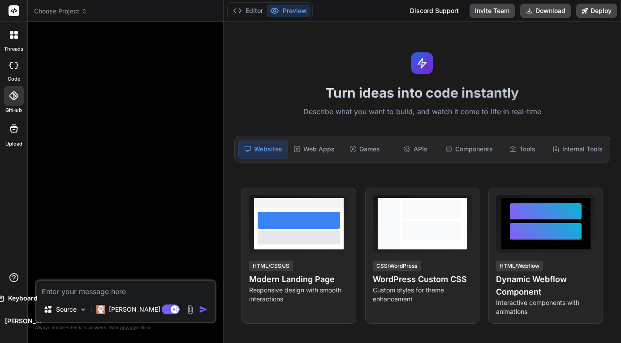
click at [15, 39] on div at bounding box center [13, 35] width 19 height 19
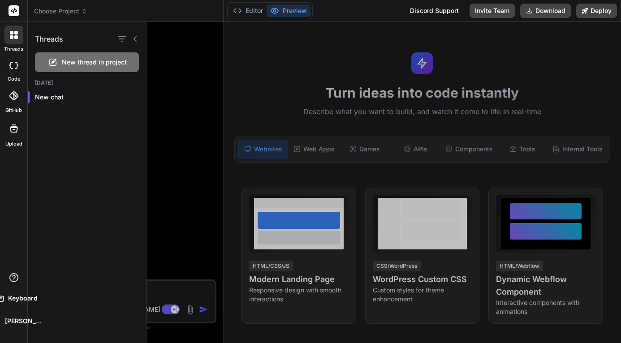
click at [14, 13] on rect at bounding box center [14, 10] width 11 height 11
click at [15, 10] on icon at bounding box center [14, 10] width 11 height 11
click at [15, 10] on icon at bounding box center [14, 10] width 7 height 5
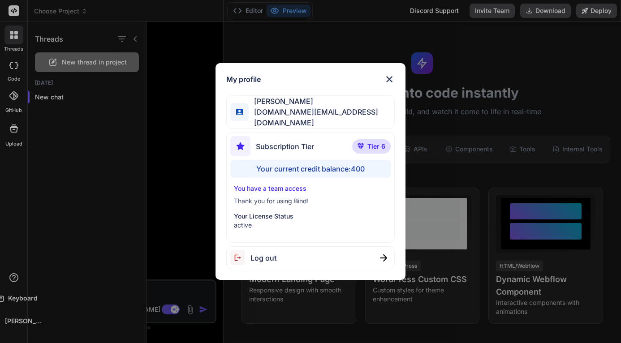
click at [388, 85] on img at bounding box center [389, 79] width 11 height 11
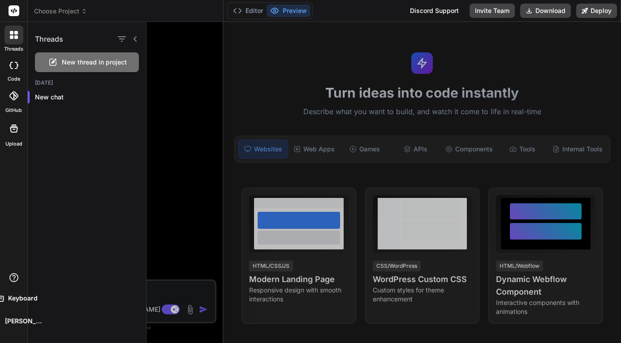
click at [9, 295] on p "Keyboard" at bounding box center [20, 298] width 33 height 9
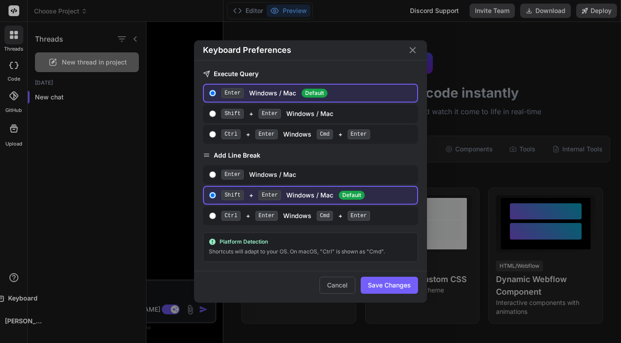
click at [412, 52] on icon "Close" at bounding box center [413, 50] width 11 height 11
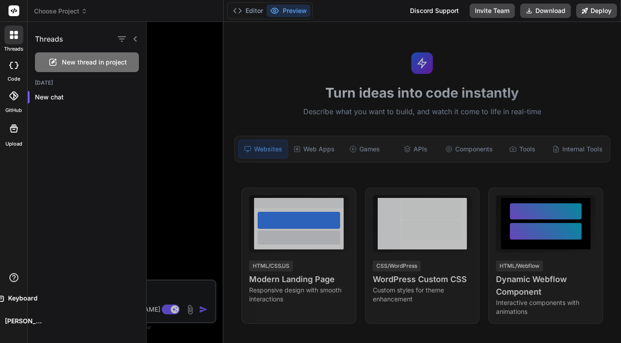
click at [190, 16] on header "Choose Project Created with Pixso." at bounding box center [126, 11] width 196 height 22
click at [4, 13] on div at bounding box center [13, 11] width 27 height 22
click at [15, 8] on rect at bounding box center [14, 10] width 11 height 11
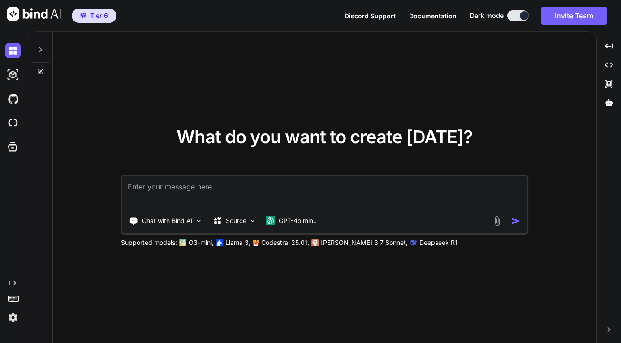
type textarea "x"
click at [11, 315] on img at bounding box center [12, 317] width 15 height 15
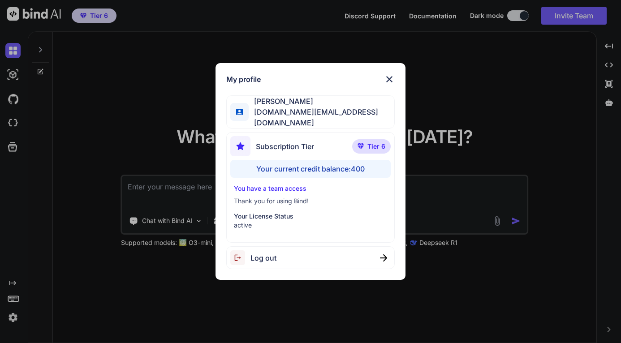
click at [11, 315] on div "My profile [PERSON_NAME] [DOMAIN_NAME][EMAIL_ADDRESS][DOMAIN_NAME] Subscription…" at bounding box center [310, 171] width 621 height 343
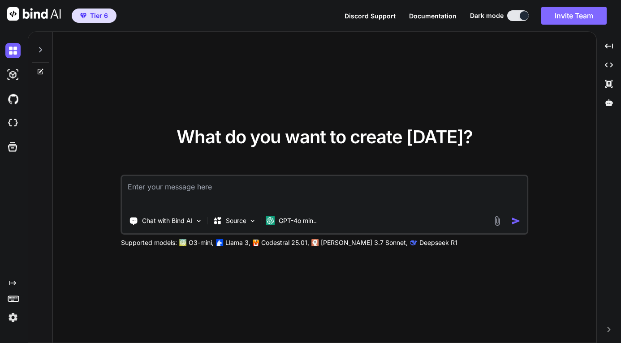
click at [566, 12] on button "Invite Team" at bounding box center [574, 16] width 65 height 18
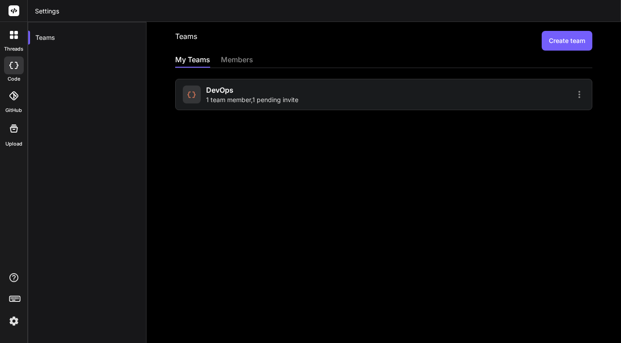
click at [414, 97] on div at bounding box center [485, 94] width 199 height 11
click at [14, 39] on div at bounding box center [13, 35] width 19 height 19
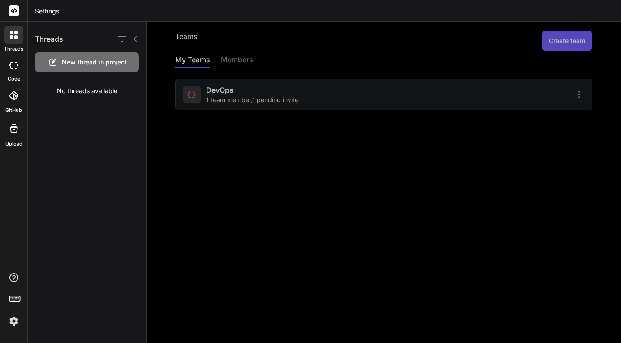
click at [14, 39] on div at bounding box center [13, 35] width 19 height 19
click at [13, 326] on img at bounding box center [13, 321] width 15 height 15
click at [13, 322] on img at bounding box center [13, 321] width 15 height 15
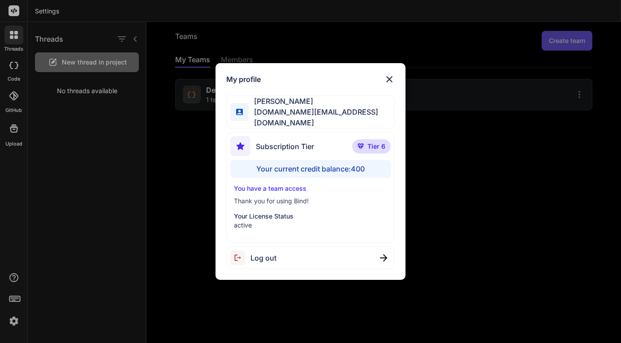
click at [390, 76] on img at bounding box center [389, 79] width 11 height 11
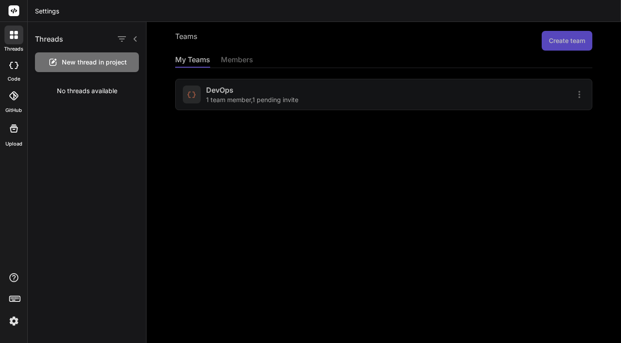
click at [14, 10] on icon at bounding box center [14, 10] width 7 height 5
